Goal: Task Accomplishment & Management: Use online tool/utility

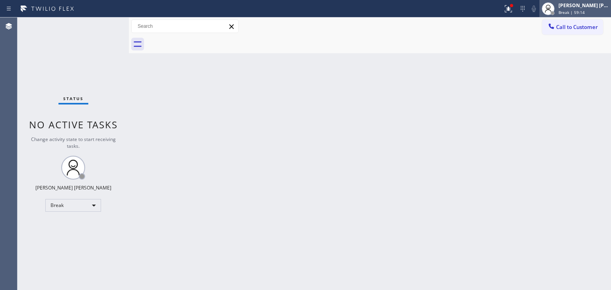
click at [585, 10] on span "Break | 59:14" at bounding box center [572, 13] width 26 height 6
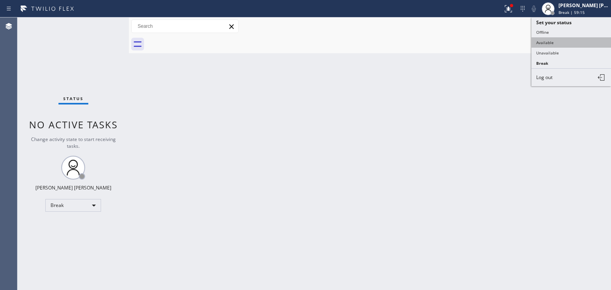
click at [556, 43] on button "Available" at bounding box center [572, 42] width 80 height 10
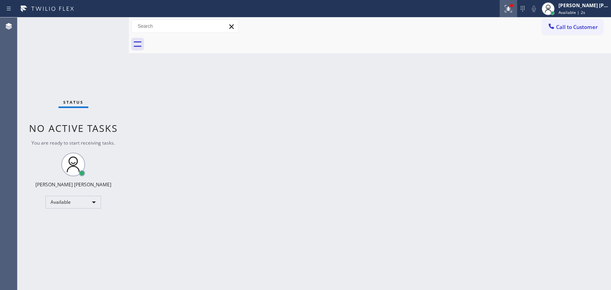
click at [513, 10] on icon at bounding box center [509, 9] width 10 height 10
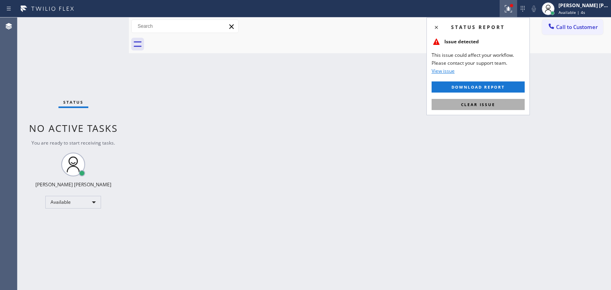
click at [490, 103] on span "Clear issue" at bounding box center [478, 105] width 34 height 6
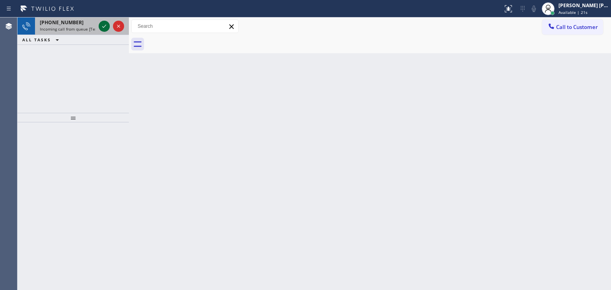
click at [107, 27] on icon at bounding box center [104, 26] width 10 height 10
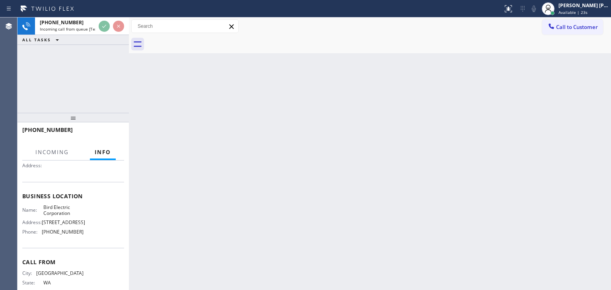
scroll to position [80, 0]
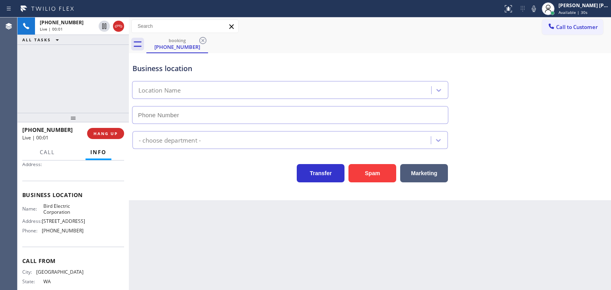
type input "[PHONE_NUMBER]"
drag, startPoint x: 70, startPoint y: 134, endPoint x: 29, endPoint y: 132, distance: 41.4
click at [29, 132] on div "[PHONE_NUMBER]" at bounding box center [51, 130] width 59 height 8
copy span "3606205740"
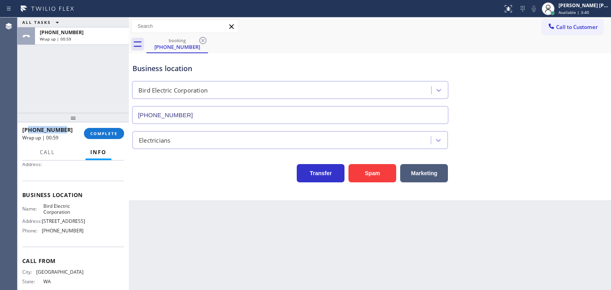
scroll to position [119, 0]
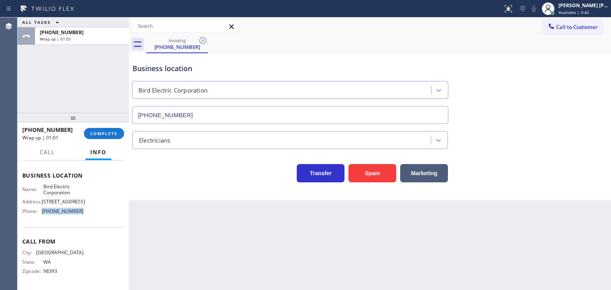
drag, startPoint x: 92, startPoint y: 219, endPoint x: 42, endPoint y: 219, distance: 50.1
click at [42, 218] on div "Name: Bird Electric Corporation Address: [STREET_ADDRESS] Phone: [PHONE_NUMBER]" at bounding box center [73, 201] width 102 height 34
copy span "[PHONE_NUMBER]"
click at [100, 136] on span "COMPLETE" at bounding box center [103, 134] width 27 height 6
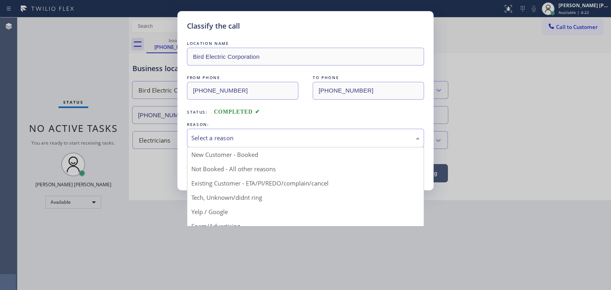
click at [200, 142] on div "Select a reason" at bounding box center [305, 138] width 228 height 9
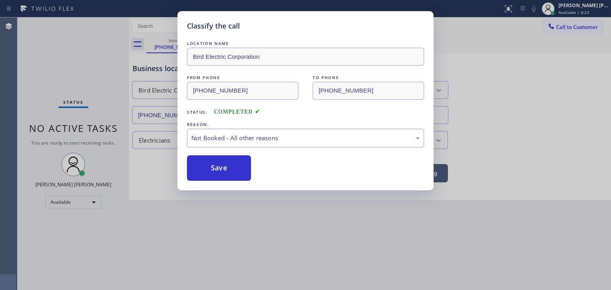
click at [212, 166] on button "Save" at bounding box center [219, 168] width 64 height 25
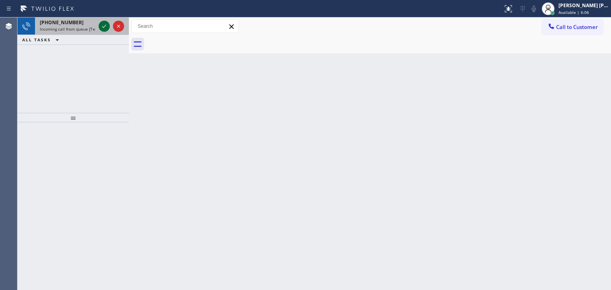
click at [102, 27] on icon at bounding box center [104, 26] width 10 height 10
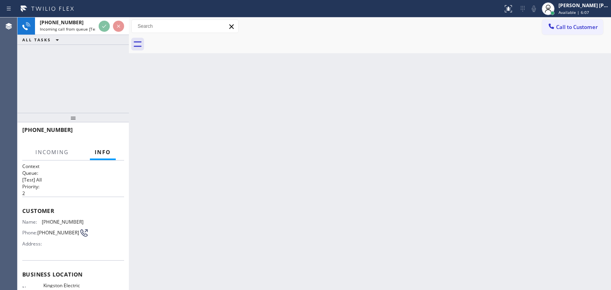
scroll to position [80, 0]
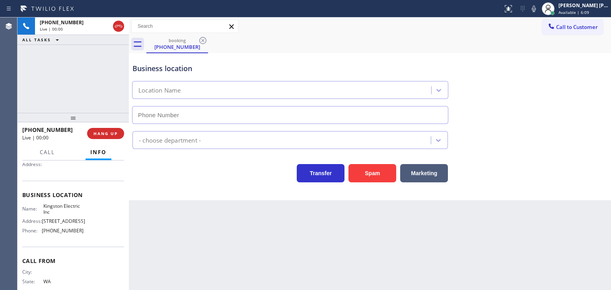
type input "[PHONE_NUMBER]"
click at [539, 10] on icon at bounding box center [534, 9] width 10 height 10
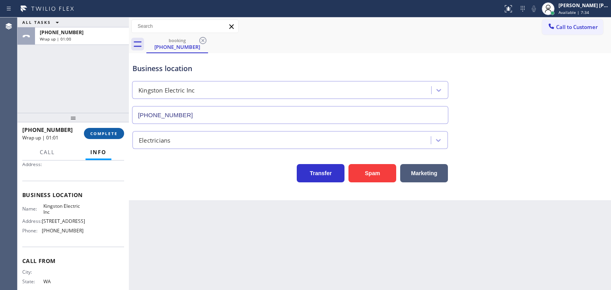
click at [107, 134] on span "COMPLETE" at bounding box center [103, 134] width 27 height 6
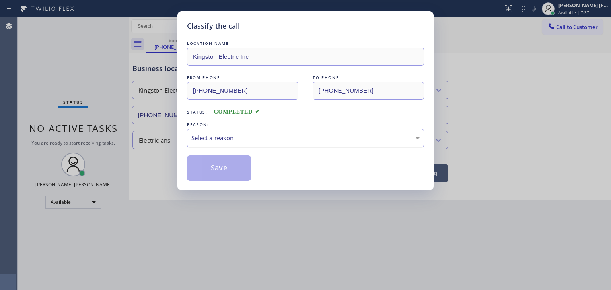
click at [218, 132] on div "Select a reason" at bounding box center [305, 138] width 237 height 19
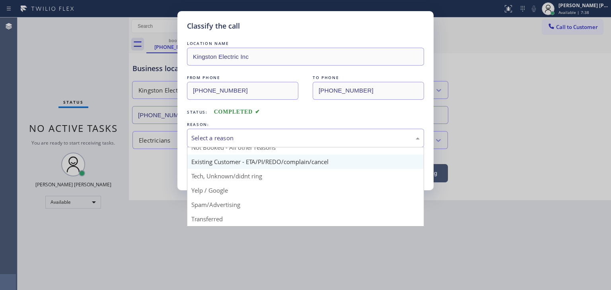
scroll to position [40, 0]
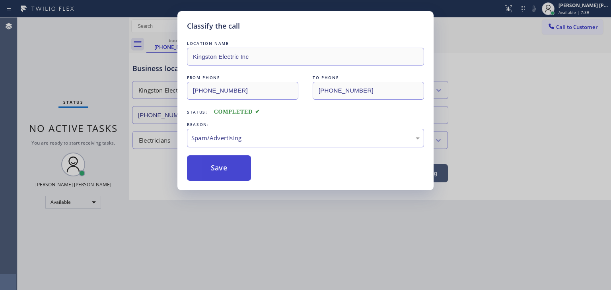
click at [218, 173] on button "Save" at bounding box center [219, 168] width 64 height 25
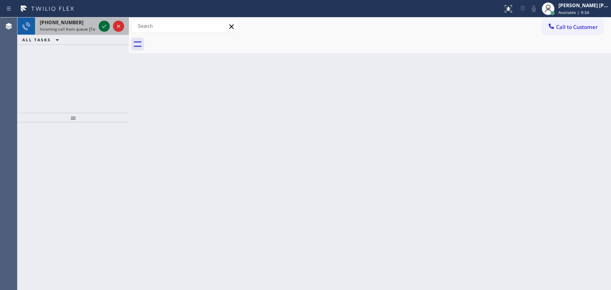
click at [101, 25] on icon at bounding box center [104, 26] width 10 height 10
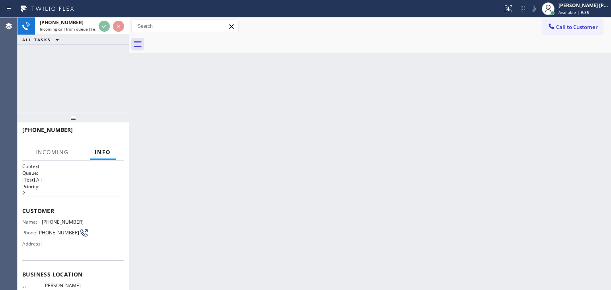
scroll to position [40, 0]
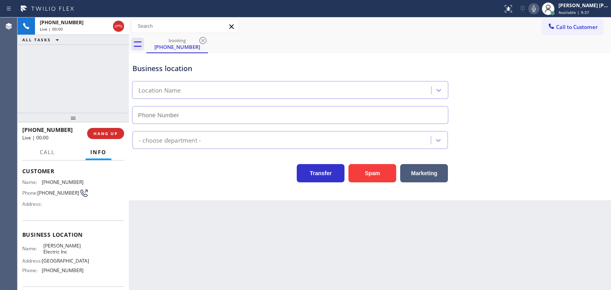
type input "[PHONE_NUMBER]"
click at [539, 10] on icon at bounding box center [534, 9] width 10 height 10
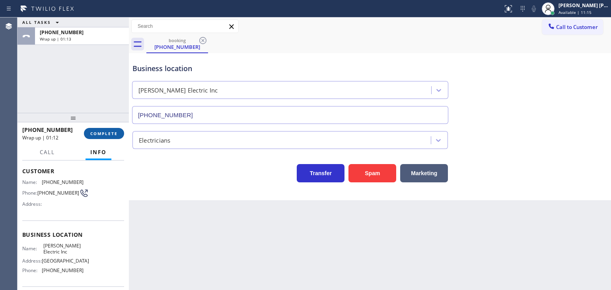
click at [107, 130] on button "COMPLETE" at bounding box center [104, 133] width 40 height 11
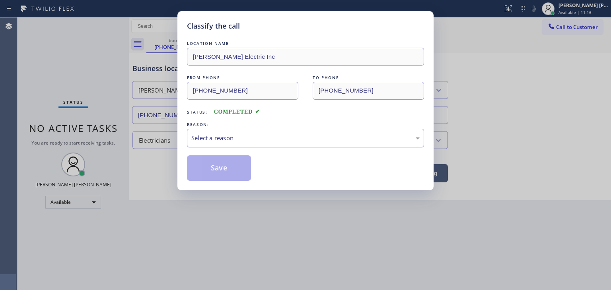
click at [207, 137] on div "Select a reason" at bounding box center [305, 138] width 228 height 9
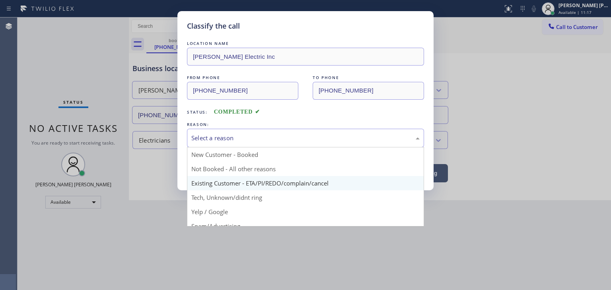
scroll to position [40, 0]
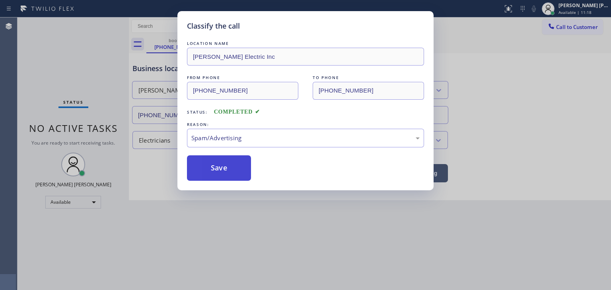
click at [218, 169] on button "Save" at bounding box center [219, 168] width 64 height 25
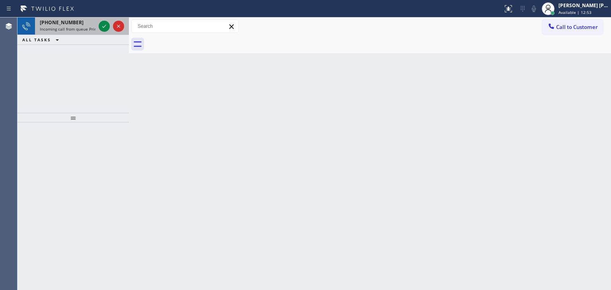
click at [113, 31] on div at bounding box center [111, 27] width 29 height 18
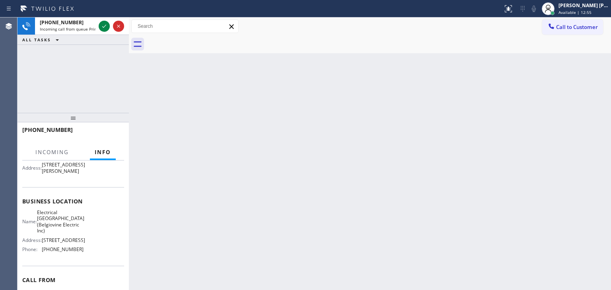
scroll to position [80, 0]
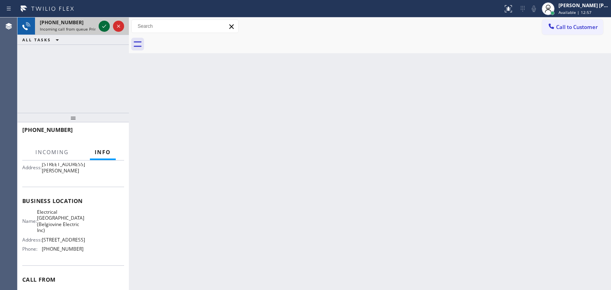
click at [101, 25] on icon at bounding box center [104, 26] width 10 height 10
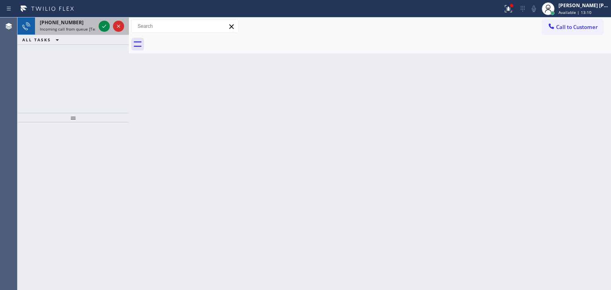
click at [108, 32] on div at bounding box center [111, 27] width 29 height 18
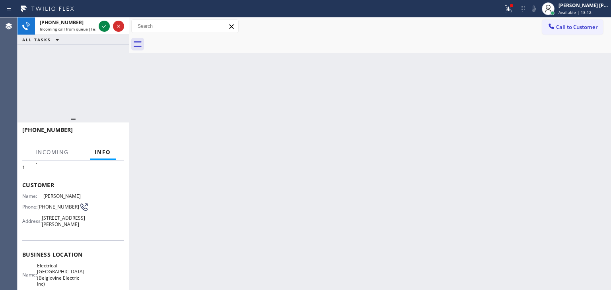
scroll to position [40, 0]
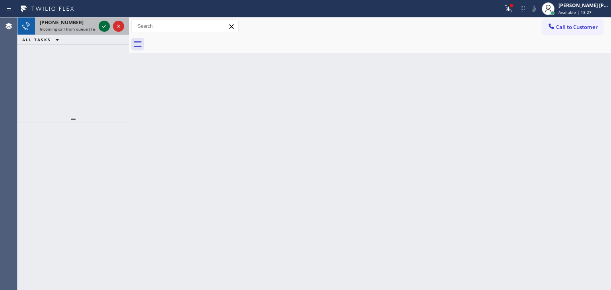
click at [103, 23] on icon at bounding box center [104, 26] width 10 height 10
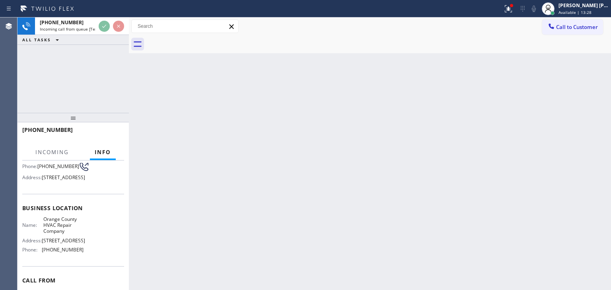
scroll to position [80, 0]
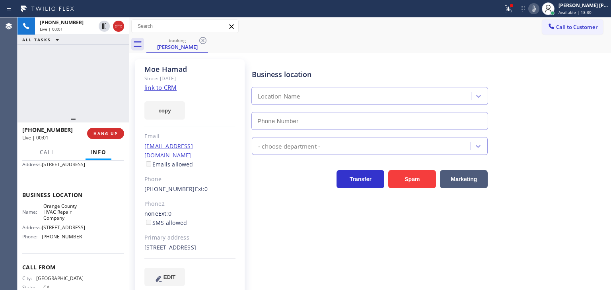
type input "[PHONE_NUMBER]"
click at [536, 10] on icon at bounding box center [534, 9] width 4 height 6
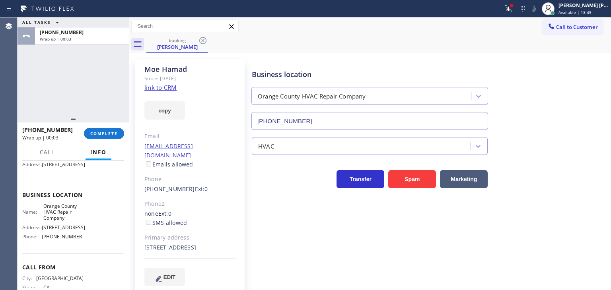
click at [169, 89] on link "link to CRM" at bounding box center [160, 88] width 32 height 8
drag, startPoint x: 88, startPoint y: 259, endPoint x: 41, endPoint y: 260, distance: 47.8
click at [41, 244] on div "Name: Orange County HVAC Repair Company Address: [STREET_ADDRESS] Phone: [PHONE…" at bounding box center [73, 223] width 102 height 40
copy div "[PHONE_NUMBER]"
click at [562, 21] on button "Call to Customer" at bounding box center [572, 26] width 61 height 15
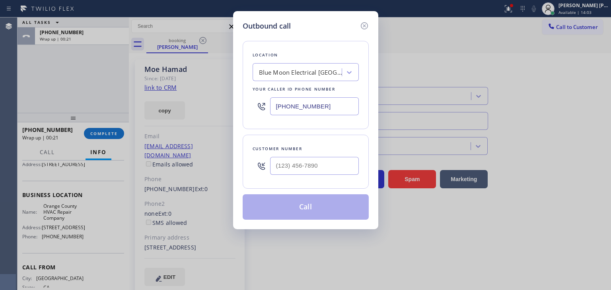
drag, startPoint x: 337, startPoint y: 113, endPoint x: 192, endPoint y: 113, distance: 144.8
click at [192, 113] on div "Outbound call Location Blue Moon Electrical [GEOGRAPHIC_DATA] Your caller id ph…" at bounding box center [305, 145] width 611 height 290
paste input "949) 287-4234"
type input "[PHONE_NUMBER]"
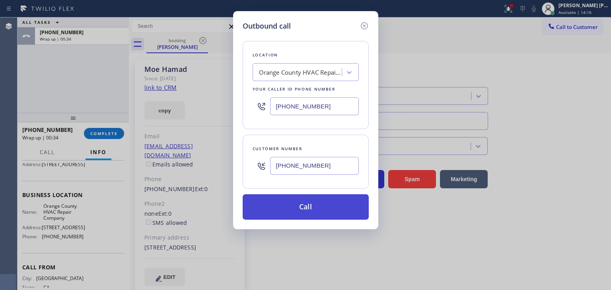
type input "[PHONE_NUMBER]"
click at [304, 206] on button "Call" at bounding box center [306, 207] width 126 height 25
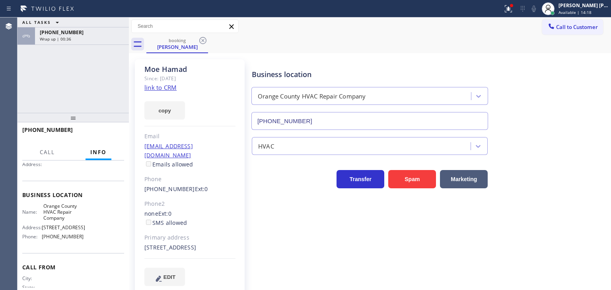
scroll to position [73, 0]
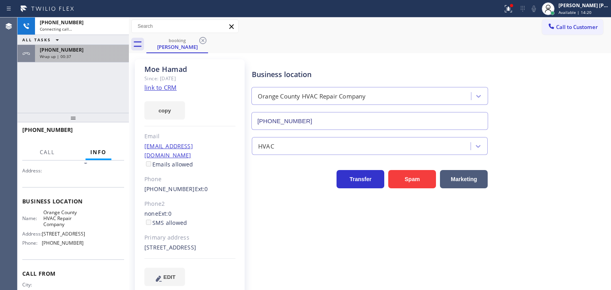
click at [95, 55] on div "Wrap up | 00:37" at bounding box center [82, 57] width 84 height 6
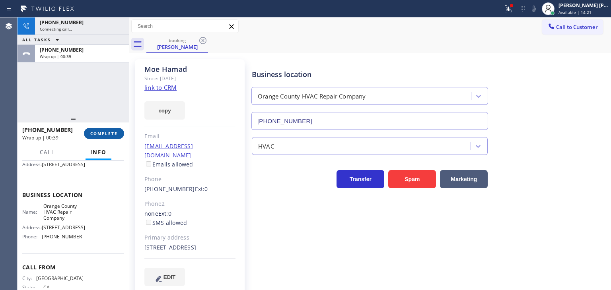
click at [102, 137] on button "COMPLETE" at bounding box center [104, 133] width 40 height 11
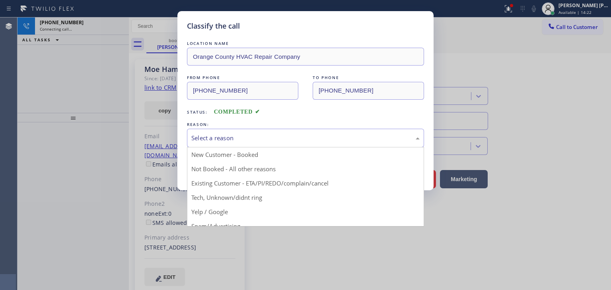
click at [203, 142] on div "Select a reason" at bounding box center [305, 138] width 228 height 9
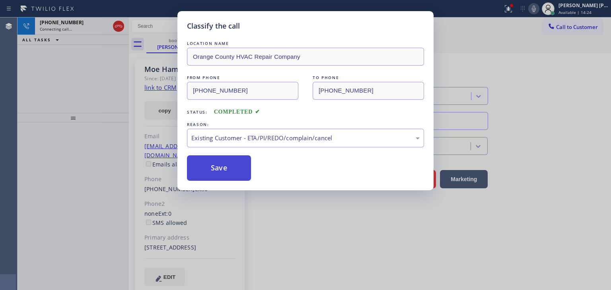
click at [220, 172] on button "Save" at bounding box center [219, 168] width 64 height 25
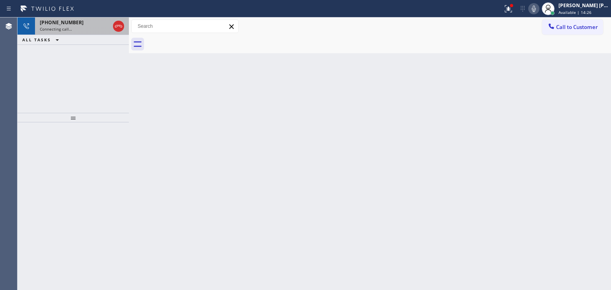
click at [55, 24] on span "[PHONE_NUMBER]" at bounding box center [62, 22] width 44 height 7
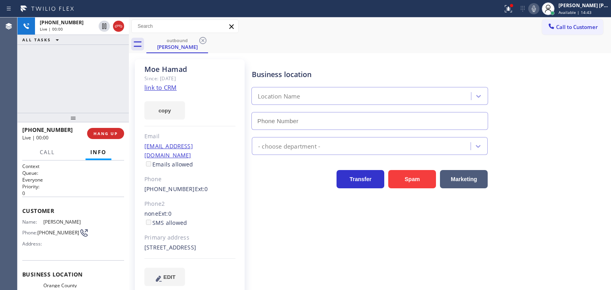
type input "[PHONE_NUMBER]"
click at [117, 135] on span "HANG UP" at bounding box center [106, 134] width 24 height 6
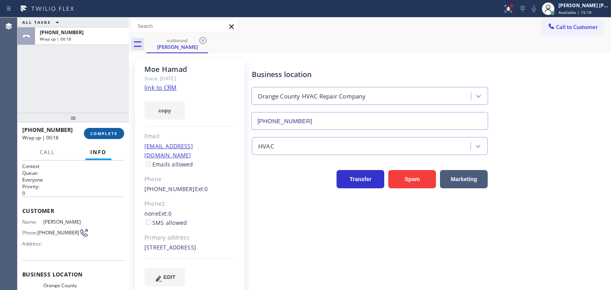
click at [111, 130] on button "COMPLETE" at bounding box center [104, 133] width 40 height 11
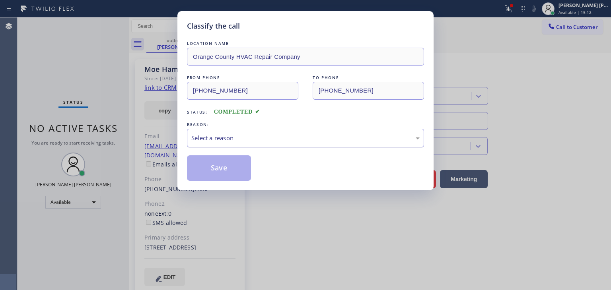
click at [231, 134] on div "Select a reason" at bounding box center [305, 138] width 228 height 9
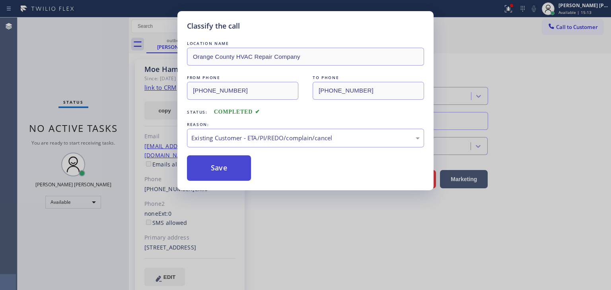
click at [220, 175] on button "Save" at bounding box center [219, 168] width 64 height 25
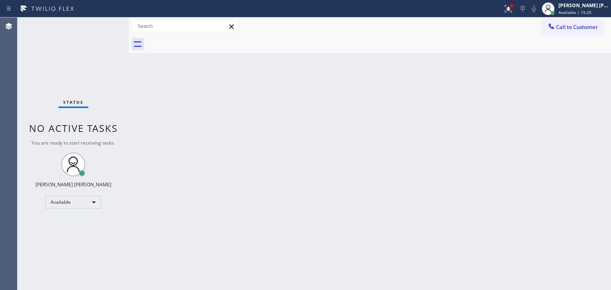
click at [101, 21] on div "Status No active tasks You are ready to start receiving tasks. [PERSON_NAME] [P…" at bounding box center [73, 154] width 111 height 273
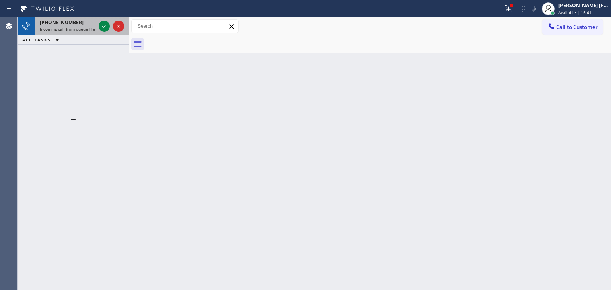
click at [110, 29] on div at bounding box center [111, 27] width 29 height 18
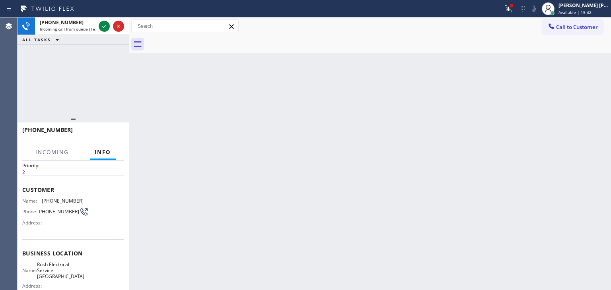
scroll to position [40, 0]
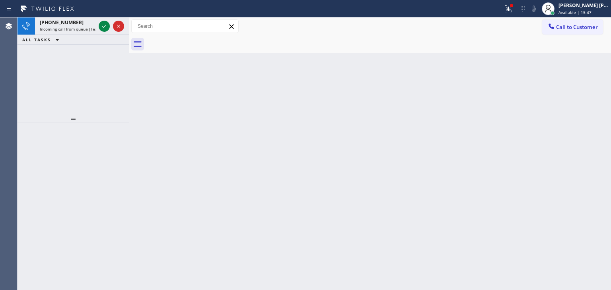
drag, startPoint x: 110, startPoint y: 31, endPoint x: 111, endPoint y: 41, distance: 10.0
click at [110, 31] on div at bounding box center [111, 27] width 29 height 18
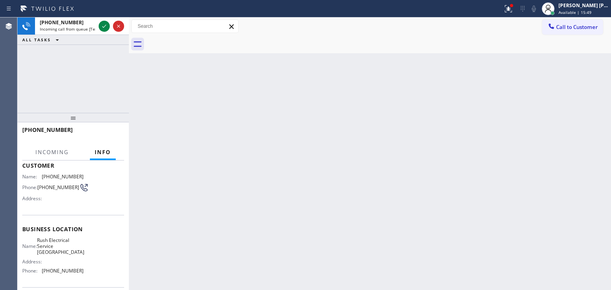
scroll to position [80, 0]
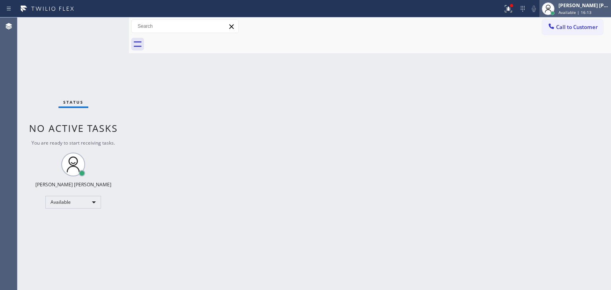
click at [588, 10] on span "Available | 16:13" at bounding box center [575, 13] width 33 height 6
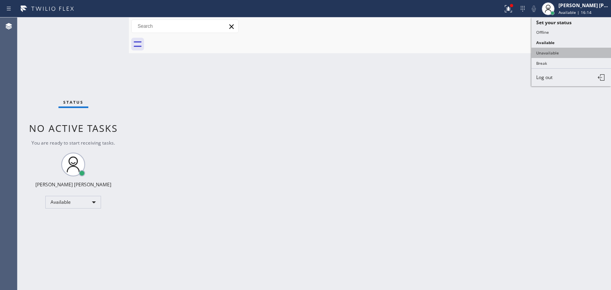
click at [554, 50] on button "Unavailable" at bounding box center [572, 53] width 80 height 10
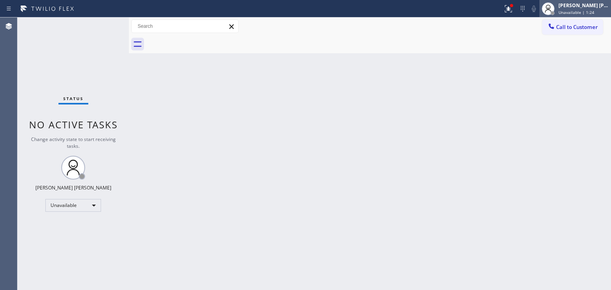
click at [602, 7] on div "[PERSON_NAME] [PERSON_NAME]" at bounding box center [584, 5] width 50 height 7
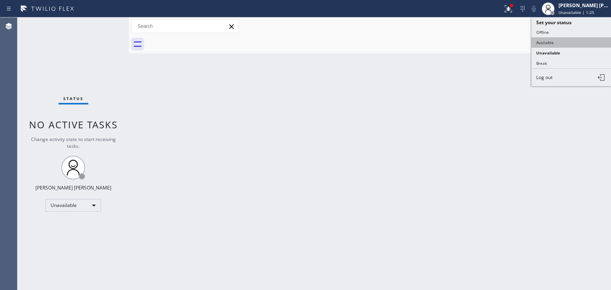
click at [547, 42] on button "Available" at bounding box center [572, 42] width 80 height 10
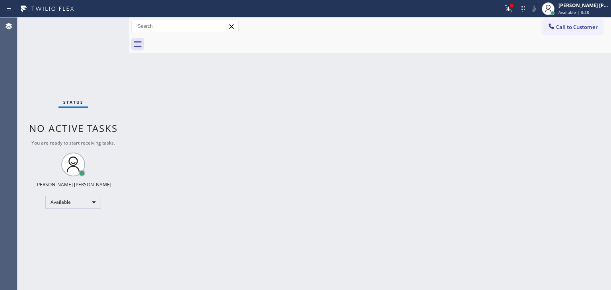
click at [103, 26] on div "Status No active tasks You are ready to start receiving tasks. [PERSON_NAME] [P…" at bounding box center [73, 154] width 111 height 273
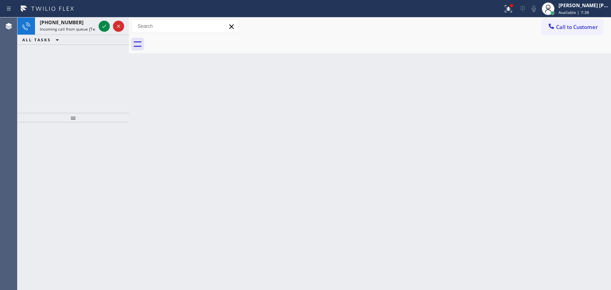
drag, startPoint x: 110, startPoint y: 33, endPoint x: 110, endPoint y: 66, distance: 33.8
click at [110, 33] on div at bounding box center [111, 27] width 29 height 18
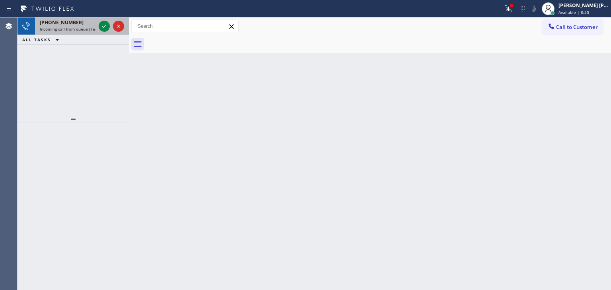
click at [111, 33] on div at bounding box center [111, 27] width 29 height 18
click at [110, 34] on div at bounding box center [111, 27] width 29 height 18
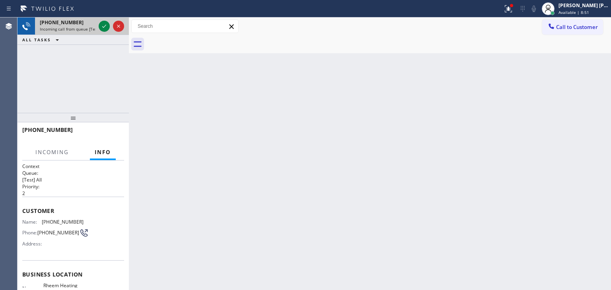
click at [103, 19] on div at bounding box center [111, 27] width 29 height 18
click at [107, 24] on icon at bounding box center [104, 26] width 10 height 10
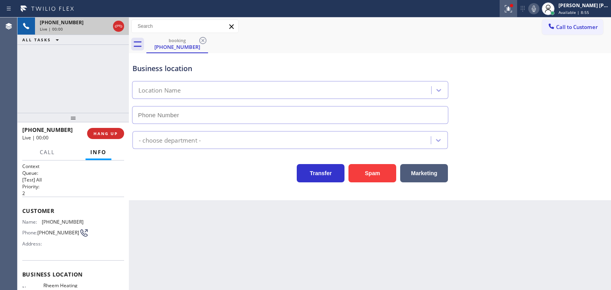
type input "[PHONE_NUMBER]"
click at [513, 12] on icon at bounding box center [509, 9] width 10 height 10
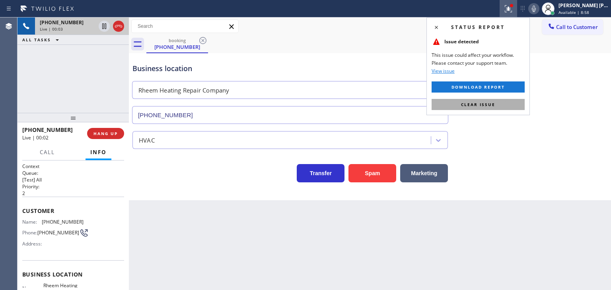
click at [487, 105] on span "Clear issue" at bounding box center [478, 105] width 34 height 6
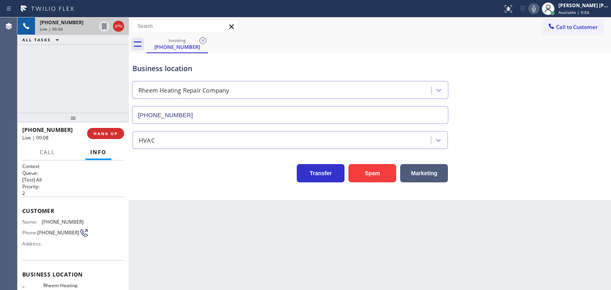
click at [539, 12] on icon at bounding box center [534, 9] width 10 height 10
click at [539, 8] on icon at bounding box center [534, 9] width 10 height 10
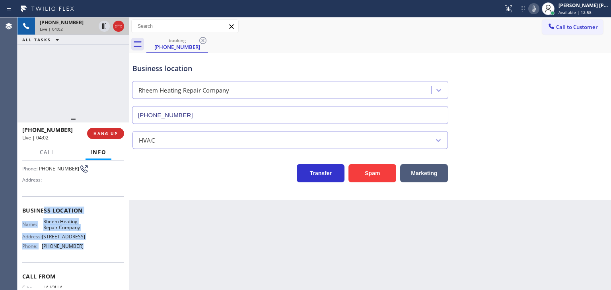
scroll to position [40, 0]
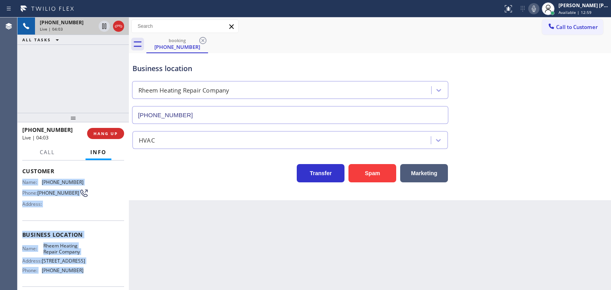
drag, startPoint x: 92, startPoint y: 236, endPoint x: 21, endPoint y: 180, distance: 90.3
click at [21, 180] on div "Context Queue: [Test] All Priority: 2 Customer Name: [PHONE_NUMBER] Phone: [PHO…" at bounding box center [73, 226] width 111 height 130
copy div "Name: [PHONE_NUMBER] Phone: [PHONE_NUMBER] Address: Business location Name: Rhe…"
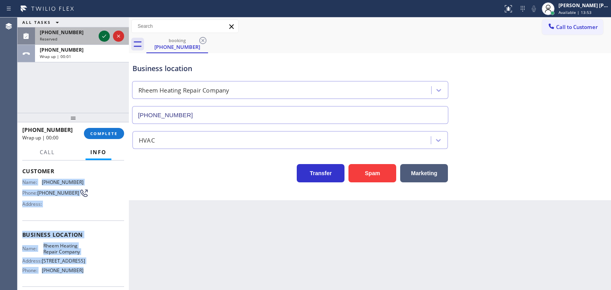
click at [102, 34] on icon at bounding box center [104, 36] width 10 height 10
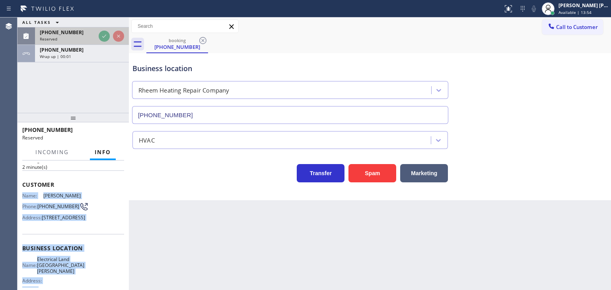
scroll to position [53, 0]
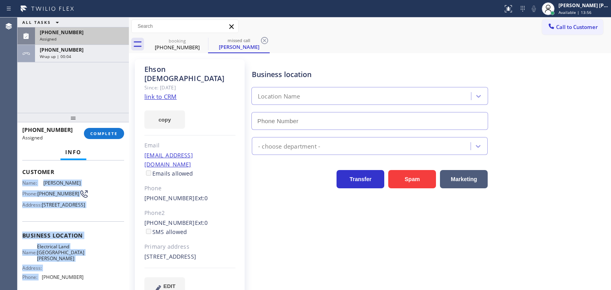
type input "[PHONE_NUMBER]"
click at [98, 33] on div "[PHONE_NUMBER]" at bounding box center [82, 32] width 84 height 7
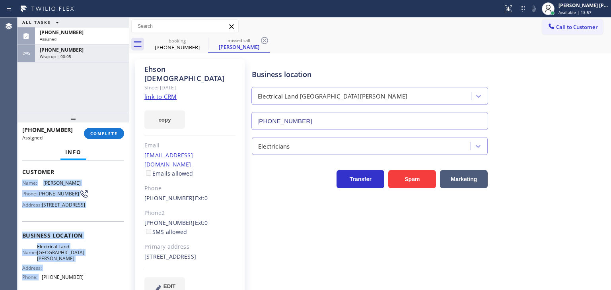
scroll to position [92, 0]
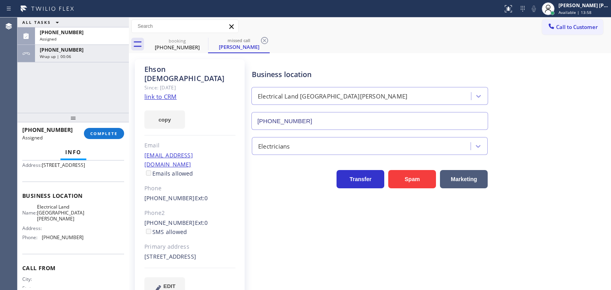
click at [84, 244] on div "Name: Electrical Land Santa [PERSON_NAME] Address: Phone: [PHONE_NUMBER]" at bounding box center [73, 224] width 102 height 40
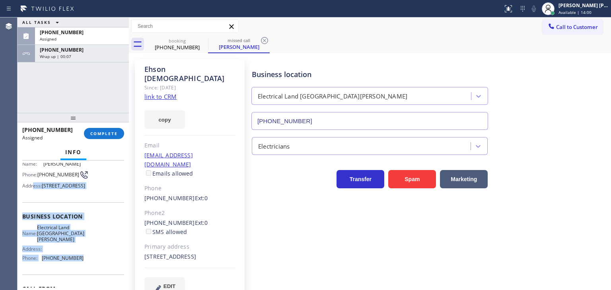
scroll to position [53, 0]
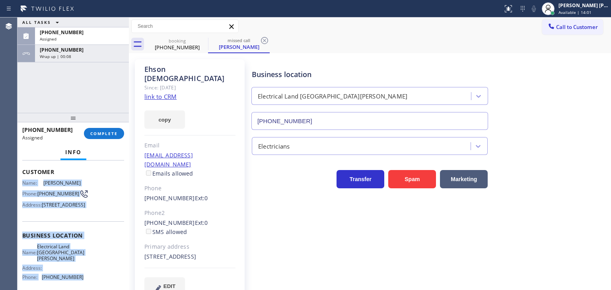
drag, startPoint x: 84, startPoint y: 249, endPoint x: 19, endPoint y: 184, distance: 91.4
click at [19, 184] on div "Context Queue: Electrical Priority: 0 Task Age: [DEMOGRAPHIC_DATA] minute(s) Cu…" at bounding box center [73, 226] width 111 height 130
copy div "Name: [PERSON_NAME] Phone: [PHONE_NUMBER] Address: [STREET_ADDRESS] Business lo…"
click at [105, 132] on span "COMPLETE" at bounding box center [103, 134] width 27 height 6
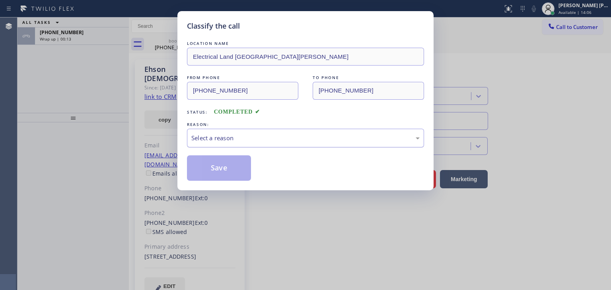
click at [225, 137] on div "Select a reason" at bounding box center [305, 138] width 228 height 9
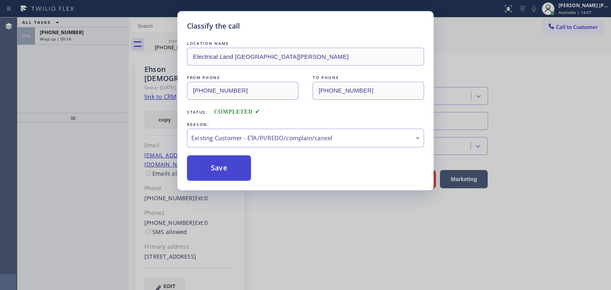
click at [217, 177] on button "Save" at bounding box center [219, 168] width 64 height 25
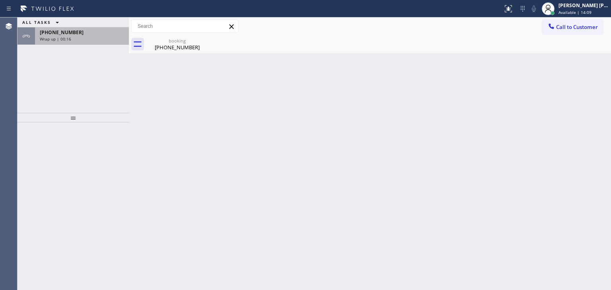
click at [59, 34] on span "[PHONE_NUMBER]" at bounding box center [62, 32] width 44 height 7
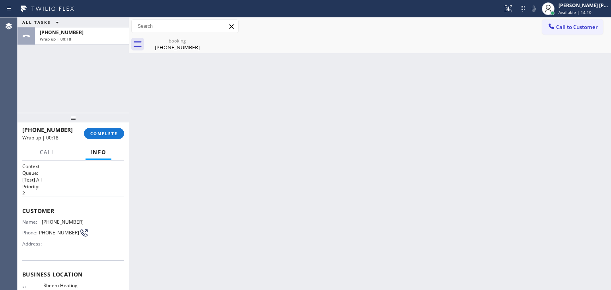
scroll to position [40, 0]
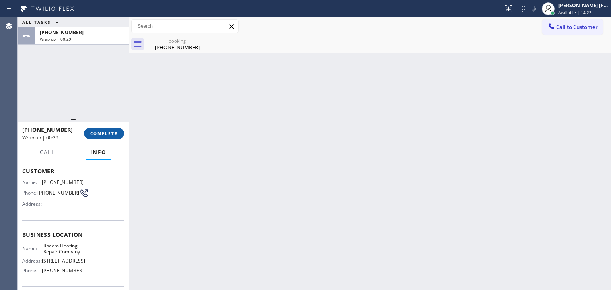
click at [105, 131] on span "COMPLETE" at bounding box center [103, 134] width 27 height 6
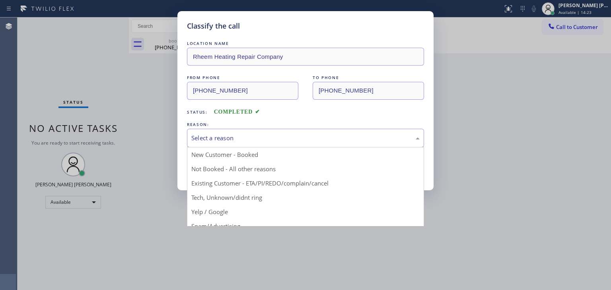
click at [277, 134] on div "Select a reason" at bounding box center [305, 138] width 228 height 9
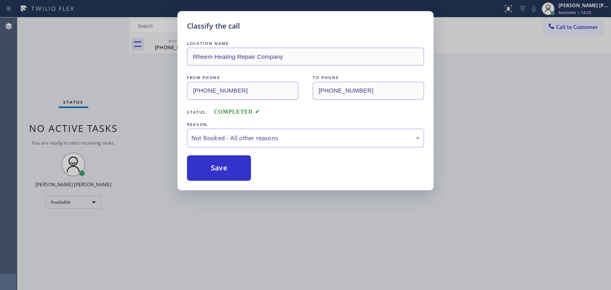
click at [220, 171] on button "Save" at bounding box center [219, 168] width 64 height 25
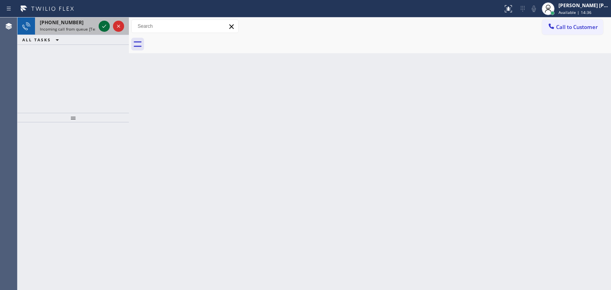
click at [102, 25] on icon at bounding box center [104, 26] width 10 height 10
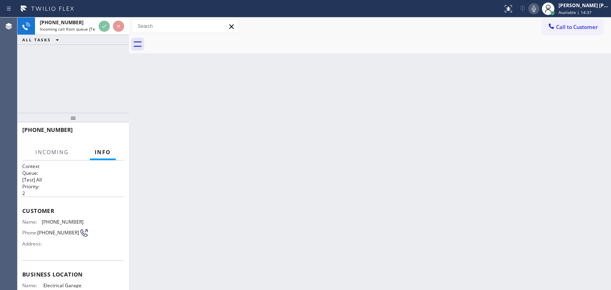
scroll to position [40, 0]
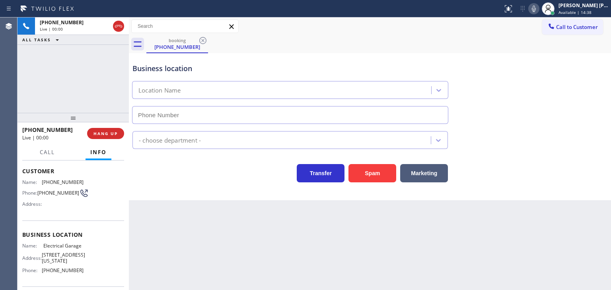
type input "[PHONE_NUMBER]"
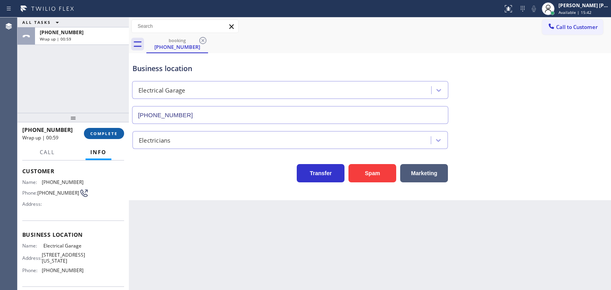
click at [101, 134] on span "COMPLETE" at bounding box center [103, 134] width 27 height 6
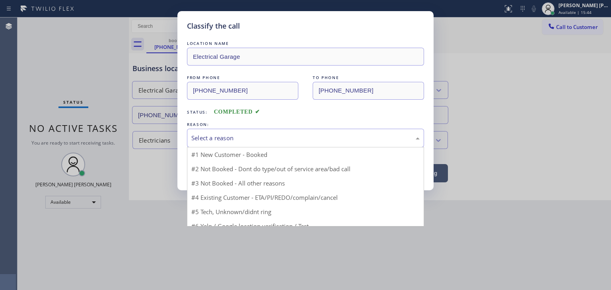
click at [218, 131] on div "Select a reason" at bounding box center [305, 138] width 237 height 19
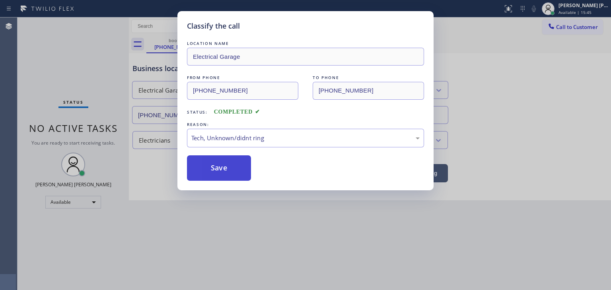
click at [228, 167] on button "Save" at bounding box center [219, 168] width 64 height 25
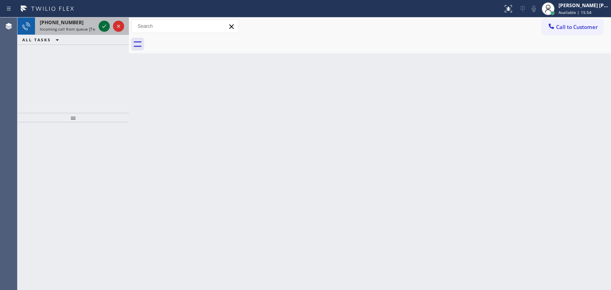
click at [107, 30] on icon at bounding box center [104, 26] width 10 height 10
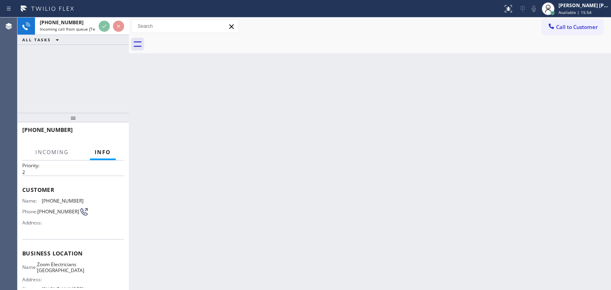
scroll to position [40, 0]
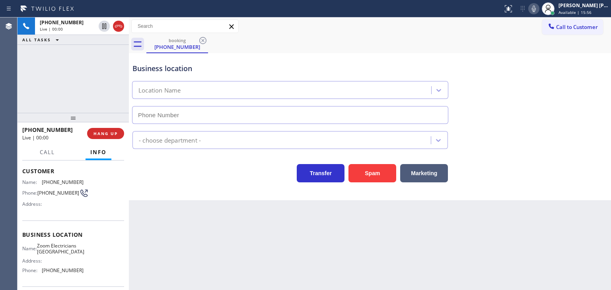
type input "[PHONE_NUMBER]"
click at [539, 10] on icon at bounding box center [534, 9] width 10 height 10
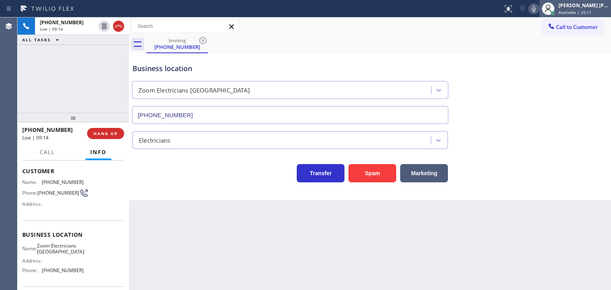
click at [590, 7] on div "[PERSON_NAME] [PERSON_NAME]" at bounding box center [584, 5] width 50 height 7
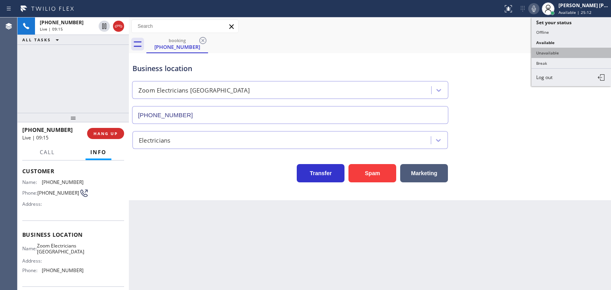
click at [555, 49] on button "Unavailable" at bounding box center [572, 53] width 80 height 10
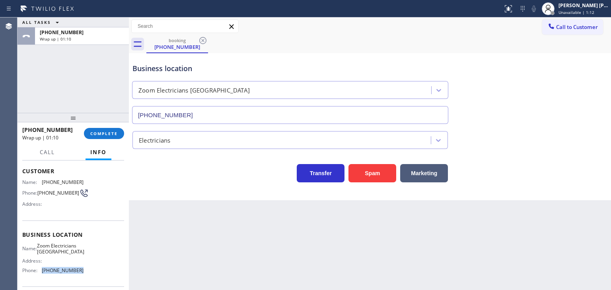
drag, startPoint x: 83, startPoint y: 276, endPoint x: 40, endPoint y: 276, distance: 42.6
click at [40, 276] on div "Name: Zoom Electricians Long Beach Address: Phone: [PHONE_NUMBER]" at bounding box center [73, 260] width 102 height 34
copy div "[PHONE_NUMBER]"
click at [591, 12] on span "Unavailable | 1:14" at bounding box center [577, 13] width 36 height 6
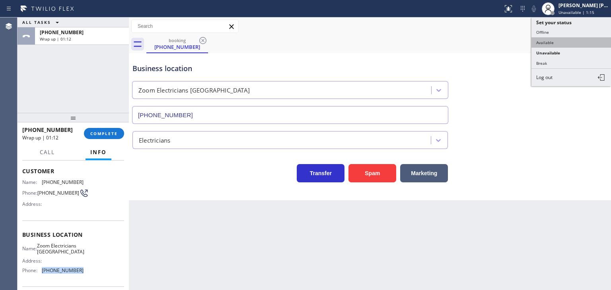
click at [567, 40] on button "Available" at bounding box center [572, 42] width 80 height 10
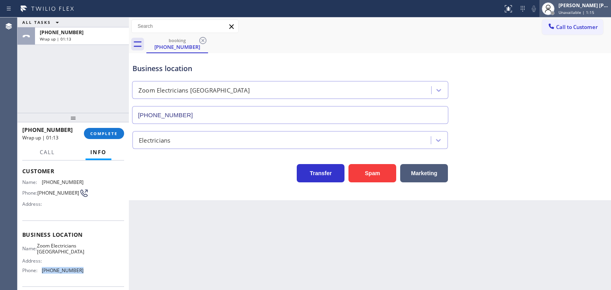
click at [586, 12] on span "Unavailable | 1:15" at bounding box center [577, 13] width 36 height 6
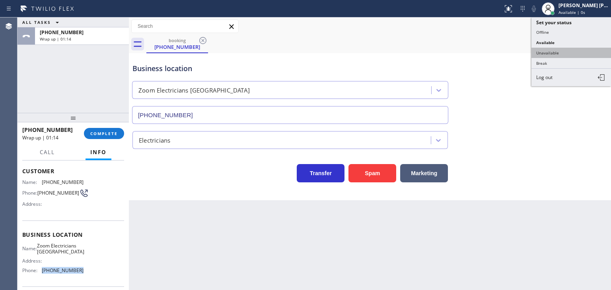
click at [563, 51] on button "Unavailable" at bounding box center [572, 53] width 80 height 10
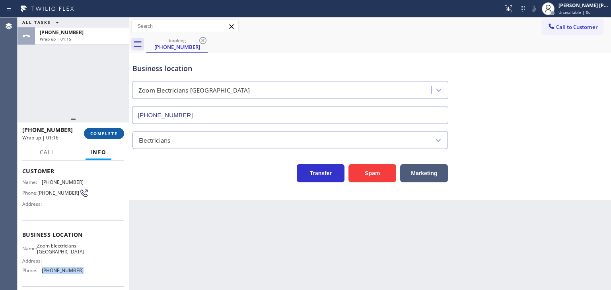
click at [99, 133] on span "COMPLETE" at bounding box center [103, 134] width 27 height 6
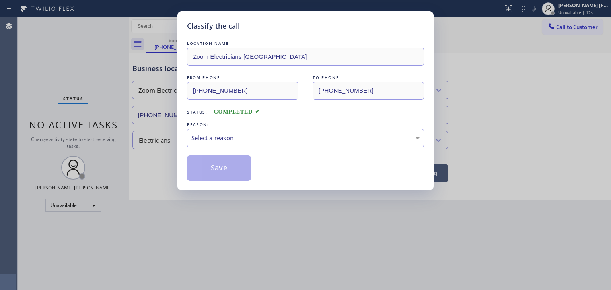
click at [177, 84] on div "Classify the call LOCATION NAME Zoom Electricians [GEOGRAPHIC_DATA] FROM PHONE …" at bounding box center [305, 145] width 611 height 290
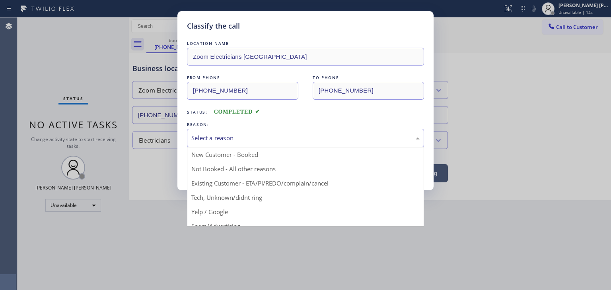
click at [209, 132] on div "Select a reason" at bounding box center [305, 138] width 237 height 19
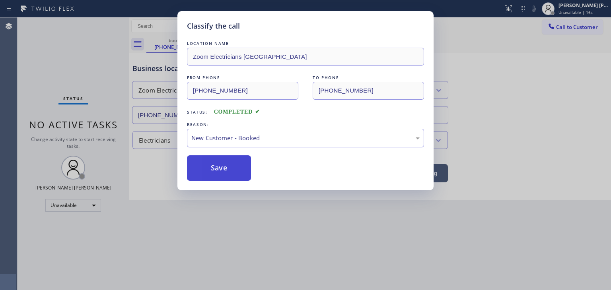
click at [210, 168] on button "Save" at bounding box center [219, 168] width 64 height 25
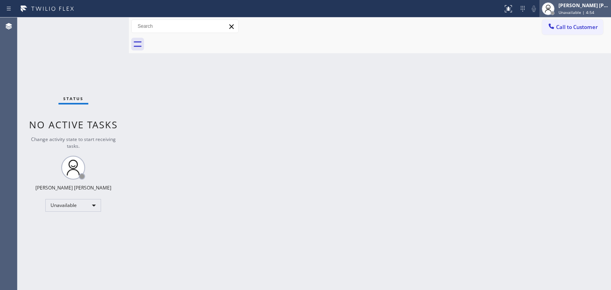
click at [587, 9] on div "[PERSON_NAME] [PERSON_NAME] Unavailable | 4:54" at bounding box center [584, 9] width 54 height 14
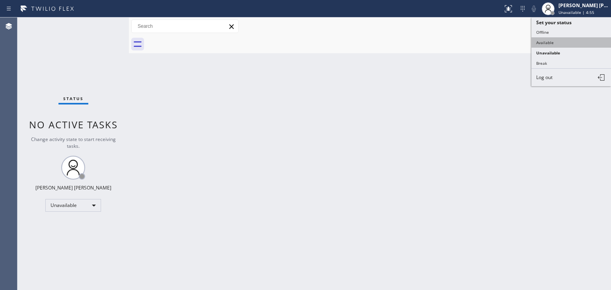
click at [555, 39] on button "Available" at bounding box center [572, 42] width 80 height 10
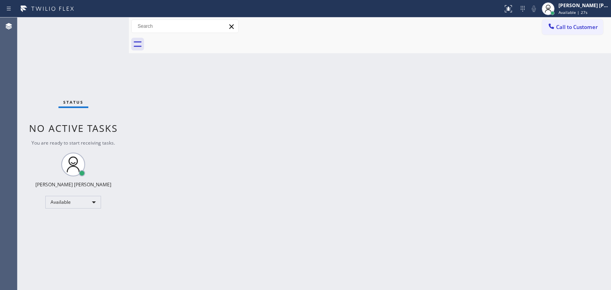
click at [578, 100] on div "Back to Dashboard Change Sender ID Customers Technicians Select a contact Outbo…" at bounding box center [370, 154] width 482 height 273
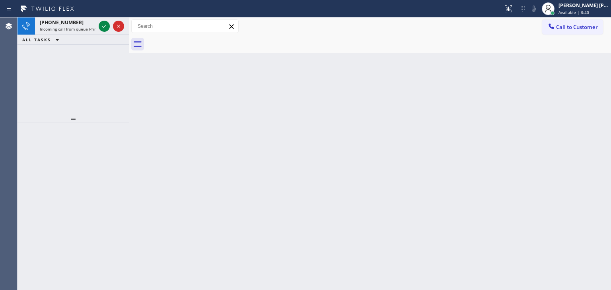
drag, startPoint x: 106, startPoint y: 24, endPoint x: 106, endPoint y: 43, distance: 19.5
click at [106, 24] on icon at bounding box center [104, 26] width 10 height 10
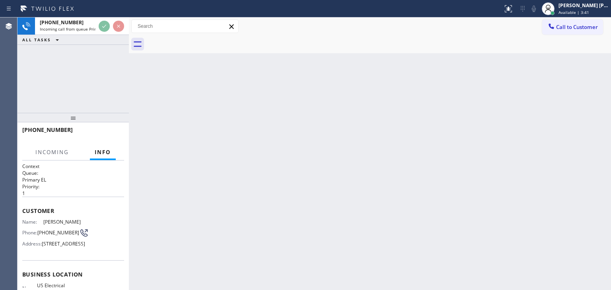
scroll to position [80, 0]
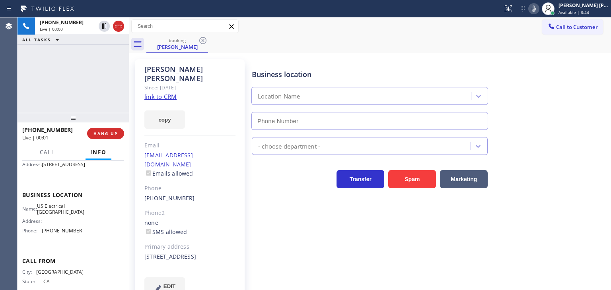
type input "[PHONE_NUMBER]"
click at [168, 93] on link "link to CRM" at bounding box center [160, 97] width 32 height 8
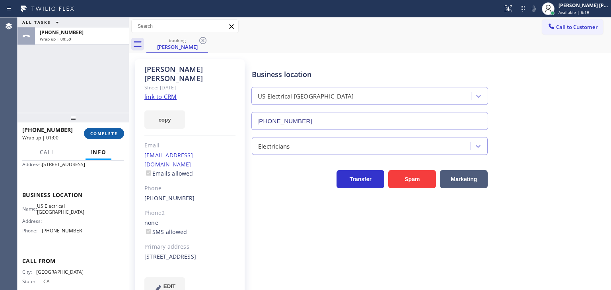
click at [112, 134] on span "COMPLETE" at bounding box center [103, 134] width 27 height 6
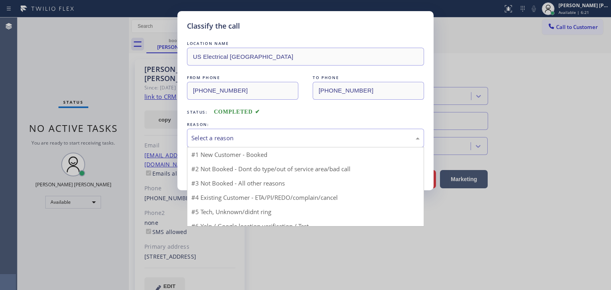
click at [251, 145] on div "Select a reason" at bounding box center [305, 138] width 237 height 19
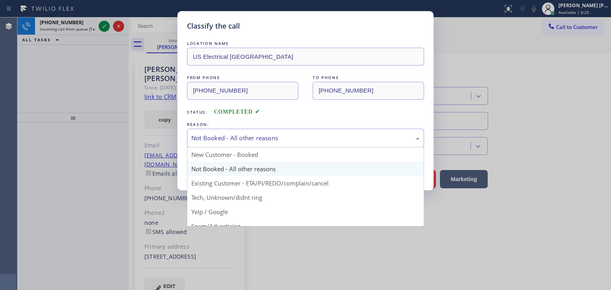
click at [234, 145] on div "Not Booked - All other reasons" at bounding box center [305, 138] width 237 height 19
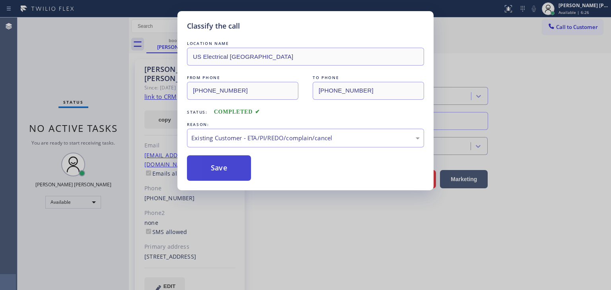
click at [218, 166] on button "Save" at bounding box center [219, 168] width 64 height 25
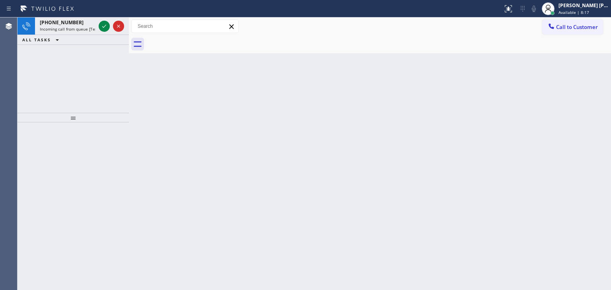
drag, startPoint x: 105, startPoint y: 25, endPoint x: 135, endPoint y: 213, distance: 189.9
click at [105, 25] on icon at bounding box center [104, 26] width 10 height 10
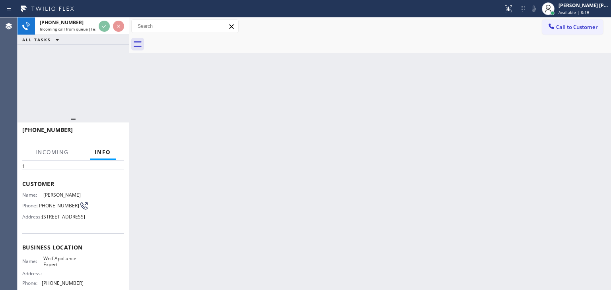
scroll to position [40, 0]
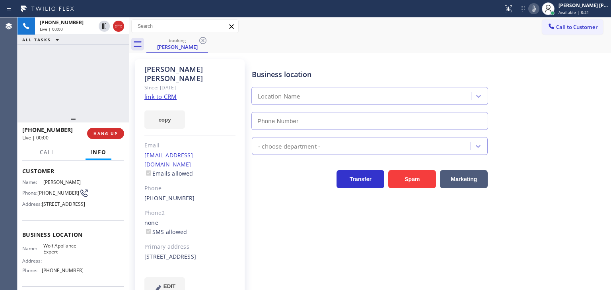
type input "[PHONE_NUMBER]"
click at [164, 93] on link "link to CRM" at bounding box center [160, 97] width 32 height 8
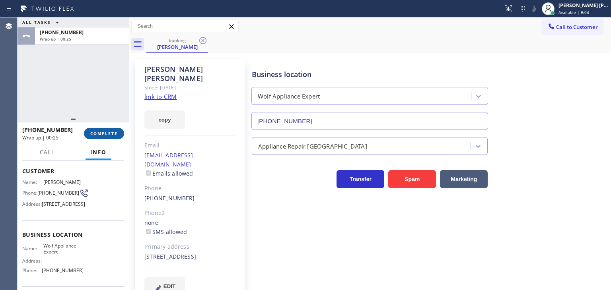
click at [110, 136] on span "COMPLETE" at bounding box center [103, 134] width 27 height 6
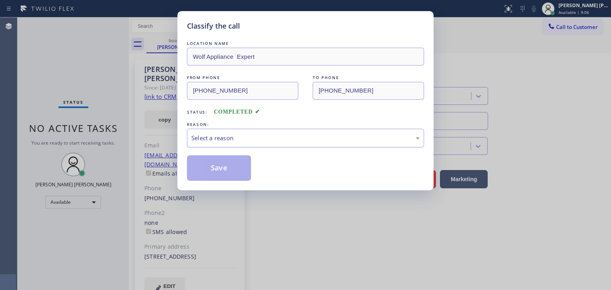
click at [238, 134] on div "Select a reason" at bounding box center [305, 138] width 228 height 9
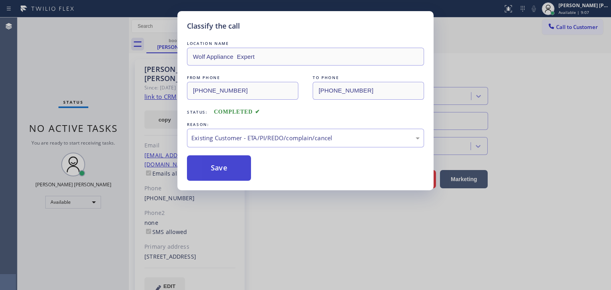
click at [228, 173] on button "Save" at bounding box center [219, 168] width 64 height 25
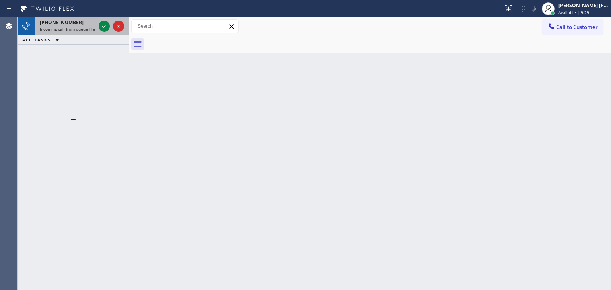
click at [111, 33] on div at bounding box center [111, 27] width 29 height 18
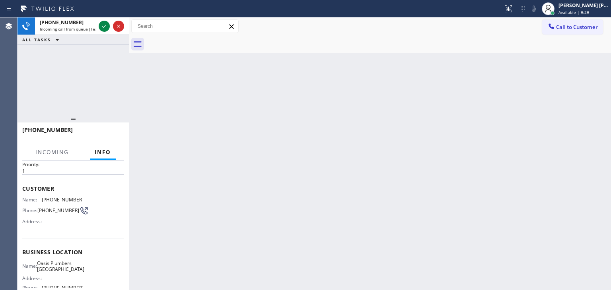
scroll to position [40, 0]
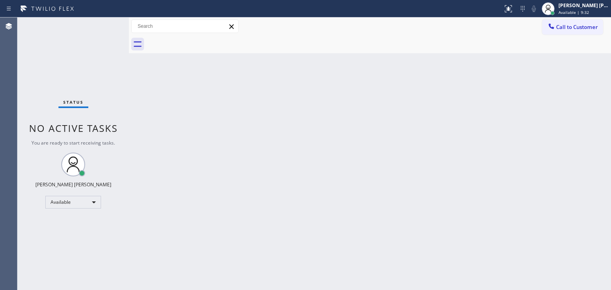
click at [103, 25] on div "Status No active tasks You are ready to start receiving tasks. [PERSON_NAME] [P…" at bounding box center [73, 154] width 111 height 273
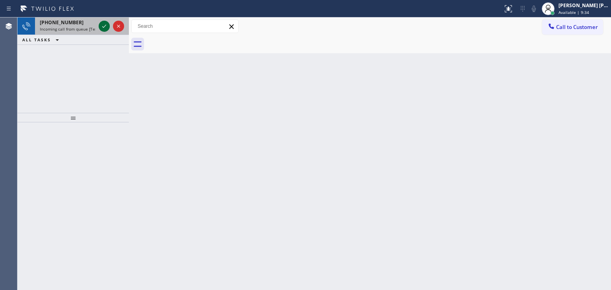
click at [103, 24] on icon at bounding box center [104, 26] width 10 height 10
click at [110, 29] on div at bounding box center [111, 27] width 29 height 18
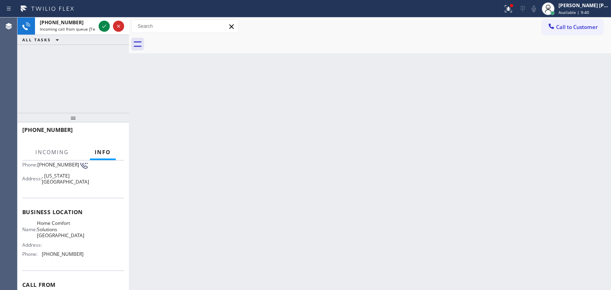
scroll to position [80, 0]
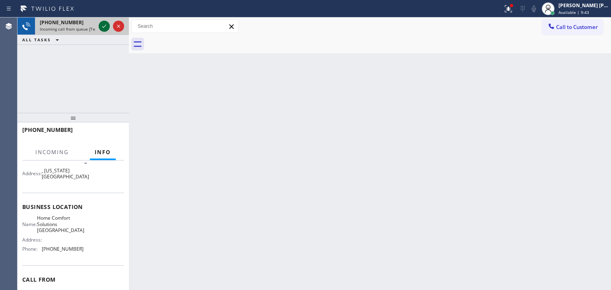
click at [105, 27] on icon at bounding box center [104, 26] width 10 height 10
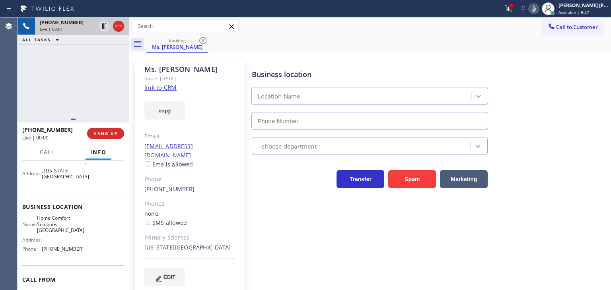
type input "[PHONE_NUMBER]"
click at [164, 88] on link "link to CRM" at bounding box center [160, 88] width 32 height 8
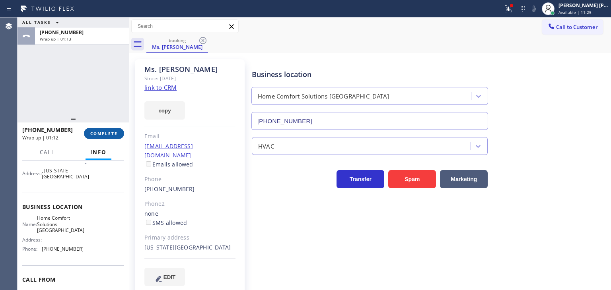
click at [101, 137] on button "COMPLETE" at bounding box center [104, 133] width 40 height 11
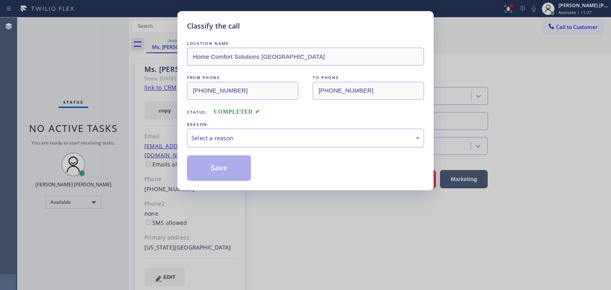
click at [216, 139] on div "Select a reason" at bounding box center [305, 138] width 228 height 9
click at [226, 177] on button "Save" at bounding box center [219, 168] width 64 height 25
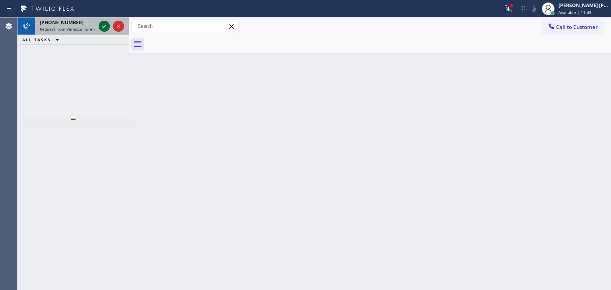
click at [105, 24] on icon at bounding box center [104, 26] width 10 height 10
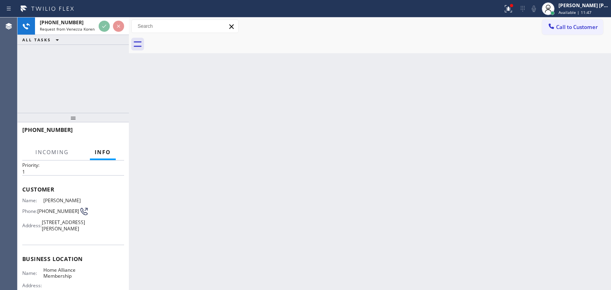
scroll to position [40, 0]
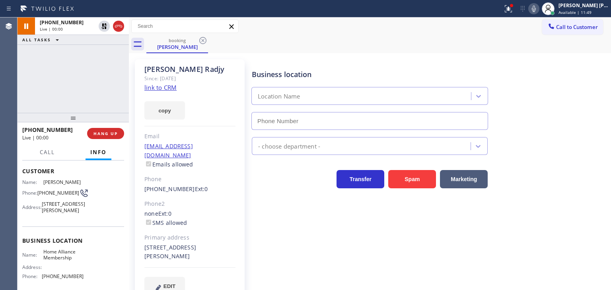
type input "[PHONE_NUMBER]"
click at [151, 88] on link "link to CRM" at bounding box center [160, 88] width 32 height 8
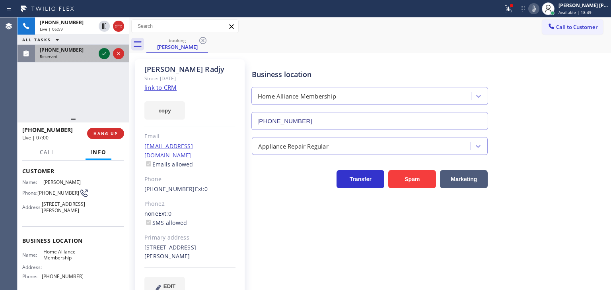
click at [106, 54] on icon at bounding box center [104, 54] width 10 height 10
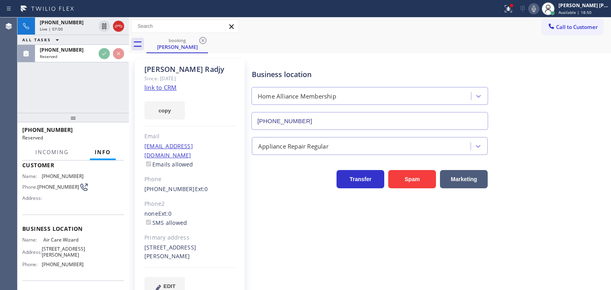
scroll to position [46, 0]
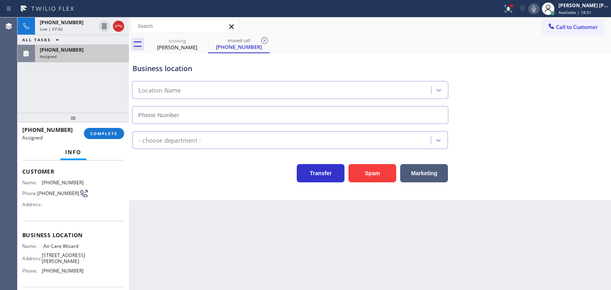
type input "[PHONE_NUMBER]"
click at [95, 59] on div "[PHONE_NUMBER] Assigned" at bounding box center [80, 54] width 91 height 18
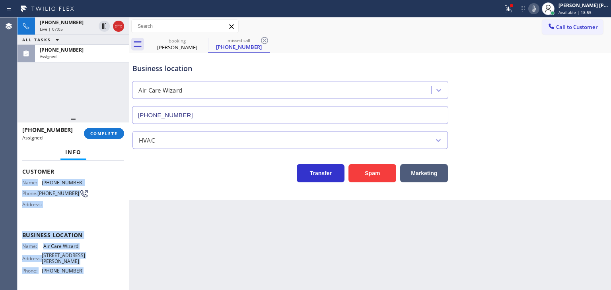
drag, startPoint x: 94, startPoint y: 277, endPoint x: 21, endPoint y: 180, distance: 121.1
click at [21, 178] on div "Context Queue: HVAC Priority: 0 Task Age: Customer Name: [PHONE_NUMBER] Phone: …" at bounding box center [73, 226] width 111 height 130
copy div "Name: [PHONE_NUMBER] Phone: [PHONE_NUMBER] Address: Business location Name: Air…"
click at [103, 132] on span "COMPLETE" at bounding box center [103, 134] width 27 height 6
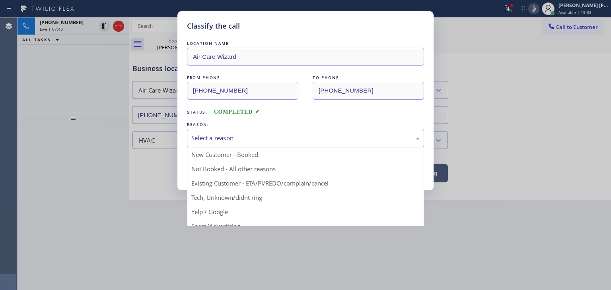
click at [254, 136] on div "Select a reason" at bounding box center [305, 138] width 228 height 9
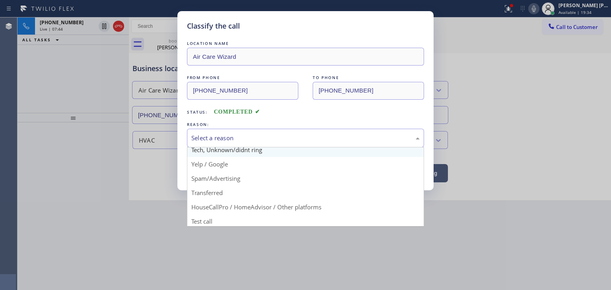
scroll to position [50, 0]
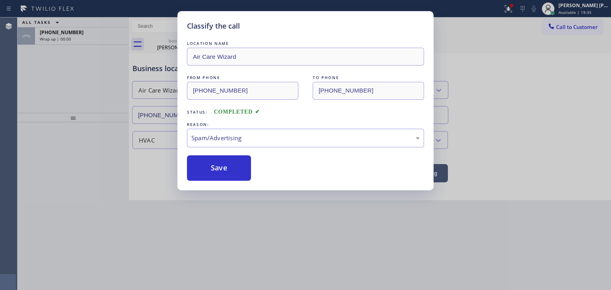
drag, startPoint x: 225, startPoint y: 171, endPoint x: 245, endPoint y: 184, distance: 23.8
click at [225, 171] on button "Save" at bounding box center [219, 168] width 64 height 25
type input "[PHONE_NUMBER]"
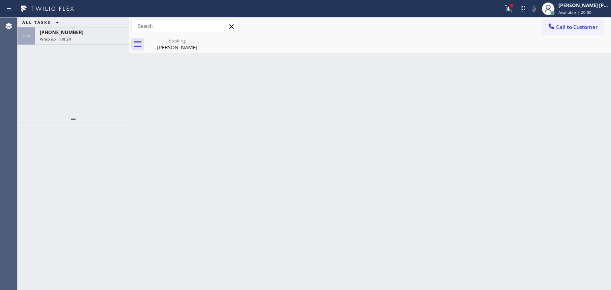
click at [99, 70] on div "ALL TASKS ALL TASKS ACTIVE TASKS TASKS IN WRAP UP [PHONE_NUMBER] Wrap up | 00:24" at bounding box center [73, 65] width 111 height 95
click at [97, 40] on div "Wrap up | 00:59" at bounding box center [82, 39] width 84 height 6
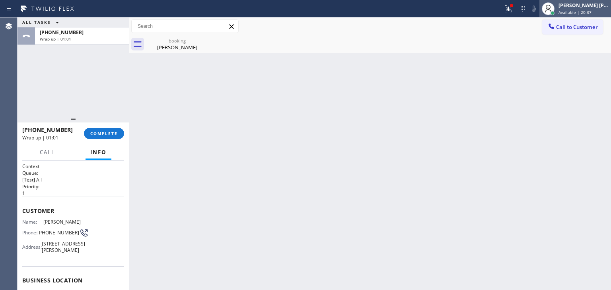
click at [591, 11] on span "Available | 20:37" at bounding box center [575, 13] width 33 height 6
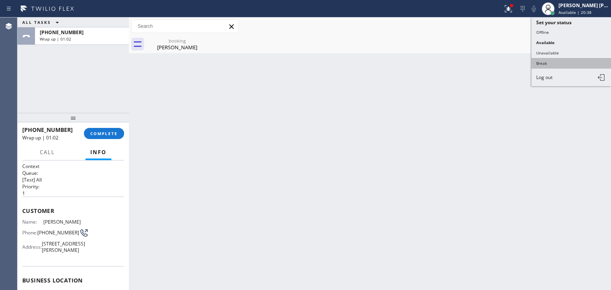
click at [567, 58] on button "Break" at bounding box center [572, 63] width 80 height 10
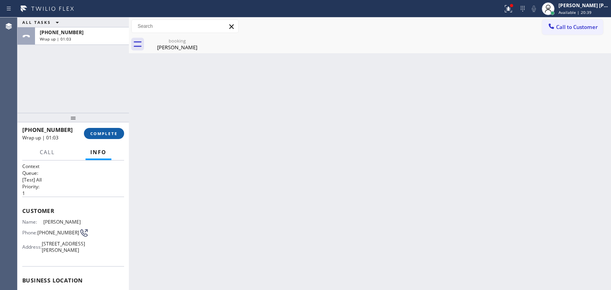
click at [97, 132] on span "COMPLETE" at bounding box center [103, 134] width 27 height 6
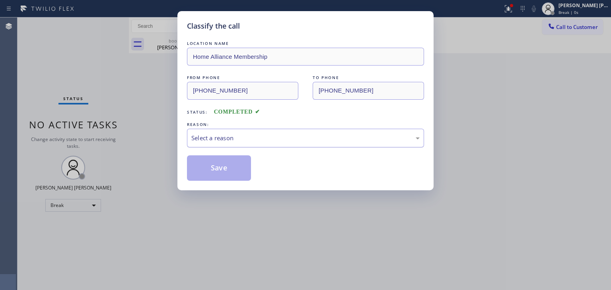
click at [229, 137] on div "Select a reason" at bounding box center [305, 138] width 228 height 9
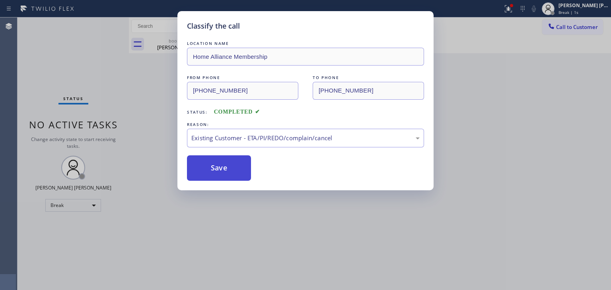
click at [223, 172] on button "Save" at bounding box center [219, 168] width 64 height 25
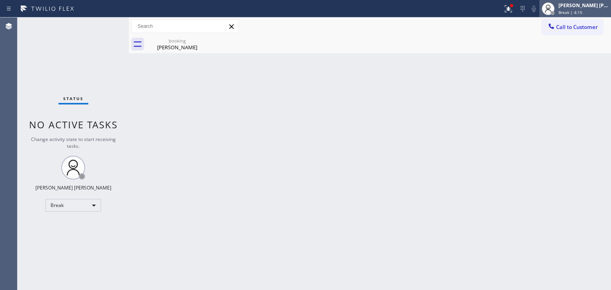
click at [602, 12] on div "Break | 4:15" at bounding box center [584, 13] width 50 height 6
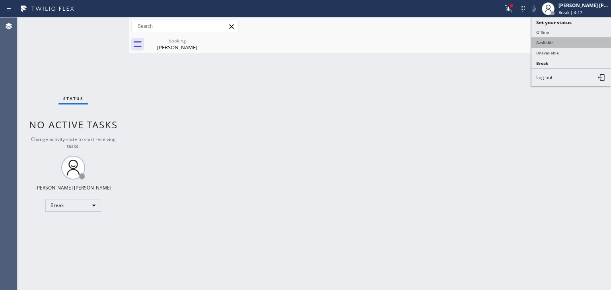
click at [565, 42] on button "Available" at bounding box center [572, 42] width 80 height 10
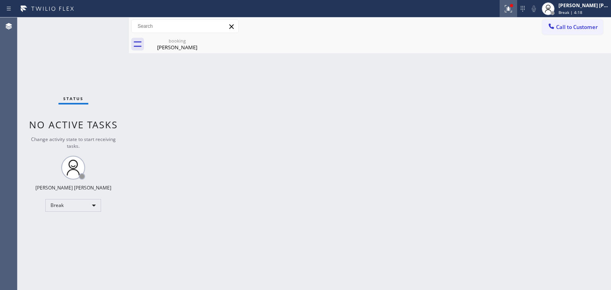
click at [513, 6] on icon at bounding box center [509, 9] width 10 height 10
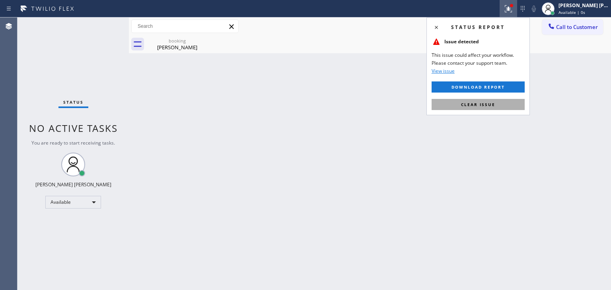
click at [489, 103] on span "Clear issue" at bounding box center [478, 105] width 34 height 6
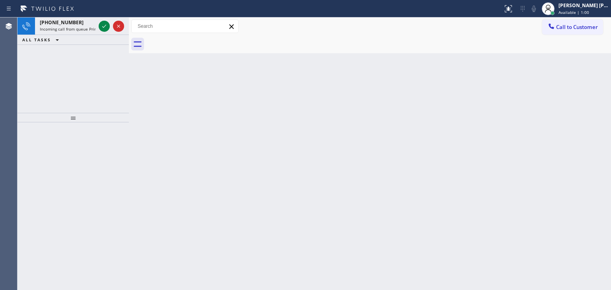
click at [110, 29] on div at bounding box center [111, 27] width 29 height 18
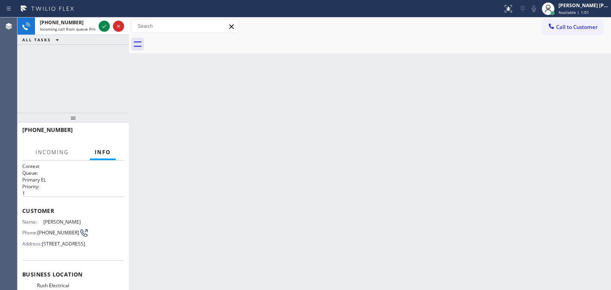
scroll to position [80, 0]
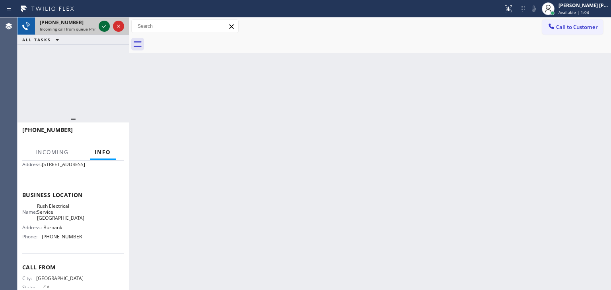
click at [105, 23] on icon at bounding box center [104, 26] width 10 height 10
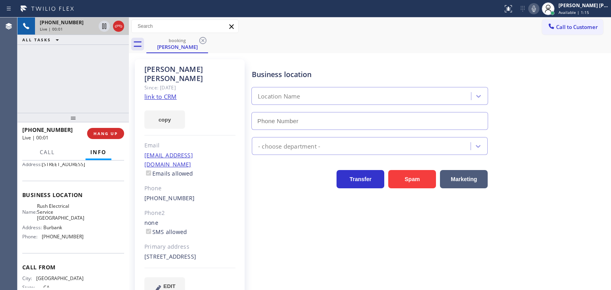
type input "[PHONE_NUMBER]"
click at [169, 93] on link "link to CRM" at bounding box center [160, 97] width 32 height 8
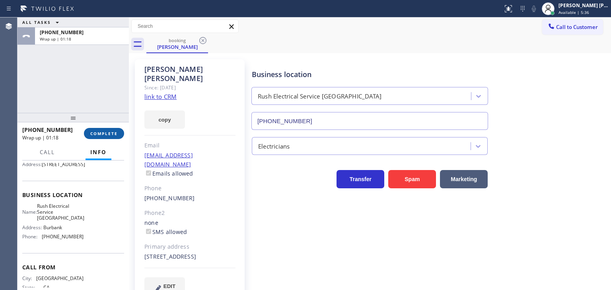
click at [111, 132] on span "COMPLETE" at bounding box center [103, 134] width 27 height 6
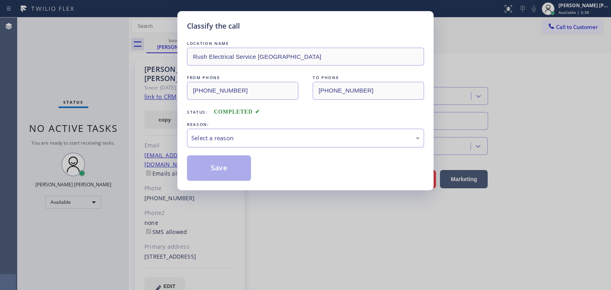
click at [284, 142] on div "Select a reason" at bounding box center [305, 138] width 228 height 9
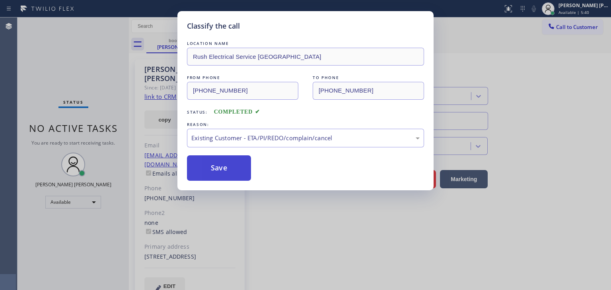
click at [225, 161] on button "Save" at bounding box center [219, 168] width 64 height 25
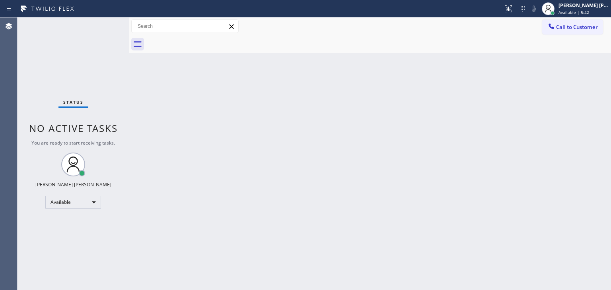
click at [105, 27] on div "Status No active tasks You are ready to start receiving tasks. [PERSON_NAME] [P…" at bounding box center [73, 154] width 111 height 273
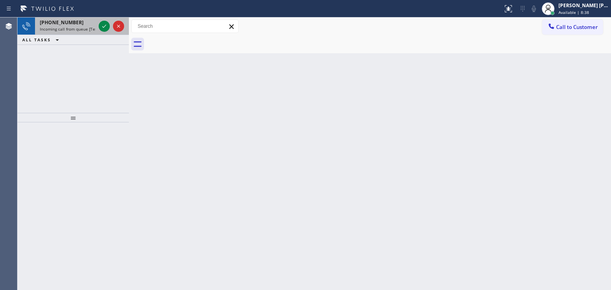
click at [111, 28] on div at bounding box center [111, 27] width 29 height 18
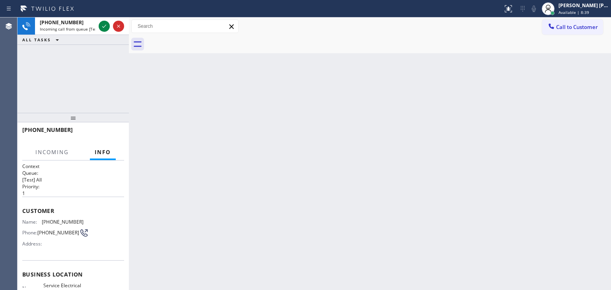
scroll to position [40, 0]
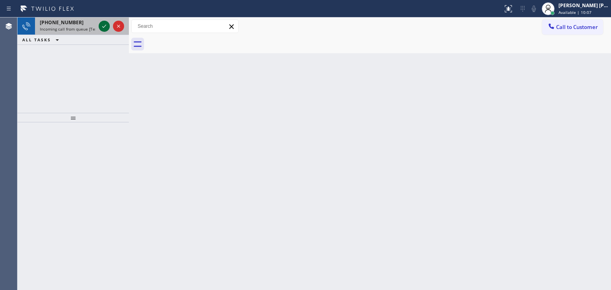
click at [109, 29] on div at bounding box center [104, 26] width 11 height 10
click at [111, 32] on div at bounding box center [111, 27] width 29 height 18
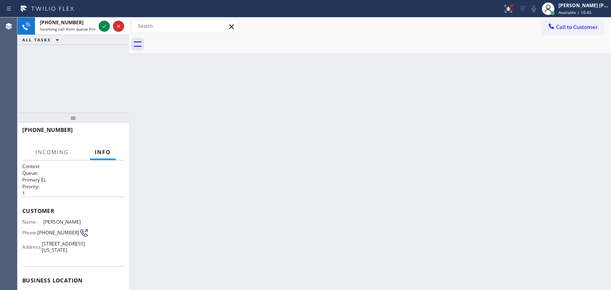
scroll to position [40, 0]
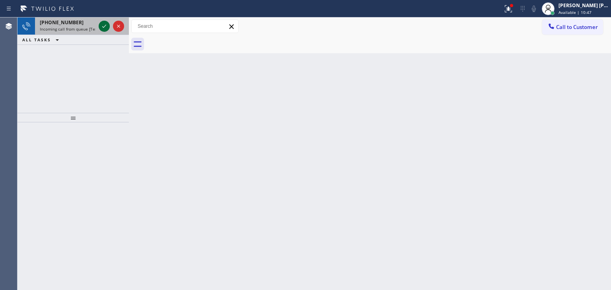
click at [107, 27] on icon at bounding box center [104, 26] width 10 height 10
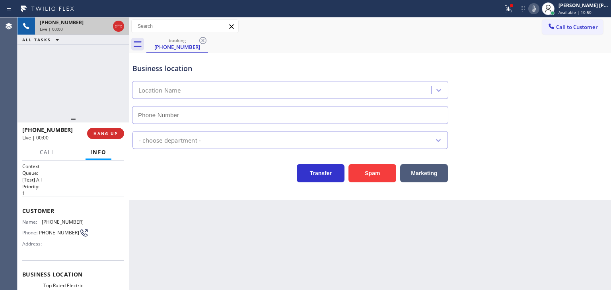
type input "[PHONE_NUMBER]"
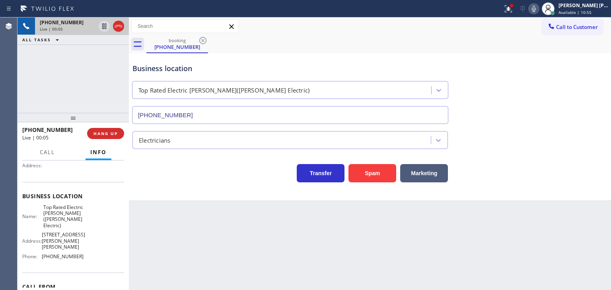
scroll to position [80, 0]
click at [539, 8] on icon at bounding box center [534, 9] width 10 height 10
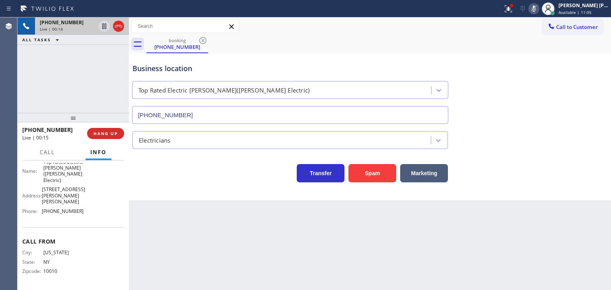
scroll to position [131, 0]
drag, startPoint x: 546, startPoint y: 6, endPoint x: 547, endPoint y: 29, distance: 23.9
click at [536, 6] on icon at bounding box center [534, 9] width 4 height 6
click at [536, 9] on icon at bounding box center [534, 9] width 4 height 6
click at [592, 14] on span "Available | 12:52" at bounding box center [575, 13] width 33 height 6
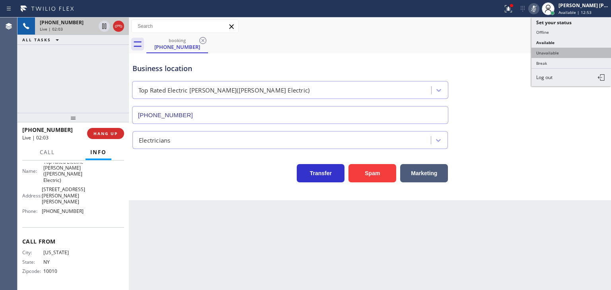
click at [562, 49] on button "Unavailable" at bounding box center [572, 53] width 80 height 10
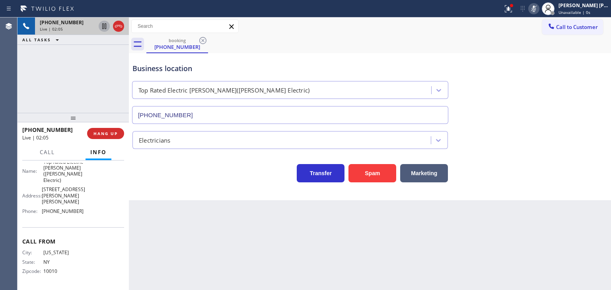
click at [103, 23] on icon at bounding box center [104, 26] width 10 height 10
click at [536, 9] on icon at bounding box center [534, 9] width 4 height 6
click at [105, 24] on icon at bounding box center [104, 26] width 6 height 6
click at [539, 7] on icon at bounding box center [534, 9] width 10 height 10
click at [539, 8] on icon at bounding box center [534, 9] width 10 height 10
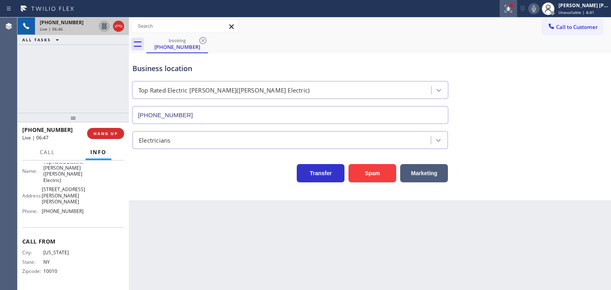
click at [513, 12] on icon at bounding box center [509, 9] width 10 height 10
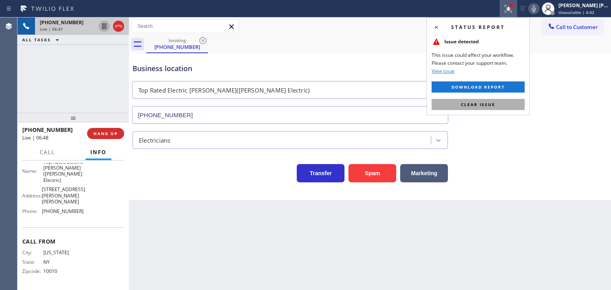
click at [490, 104] on span "Clear issue" at bounding box center [478, 105] width 34 height 6
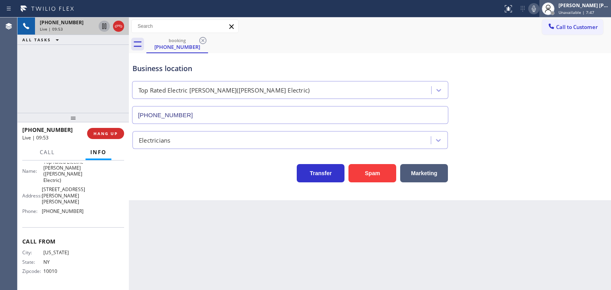
click at [594, 10] on span "Unavailable | 7:47" at bounding box center [577, 13] width 36 height 6
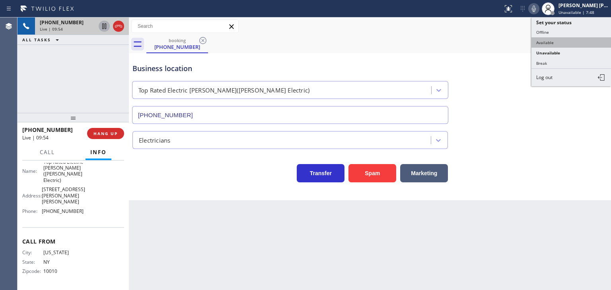
click at [559, 37] on button "Available" at bounding box center [572, 42] width 80 height 10
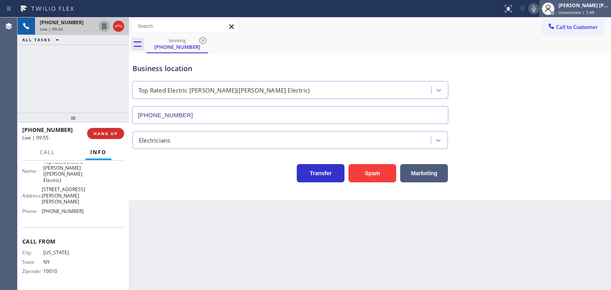
click at [584, 11] on span "Unavailable | 7:49" at bounding box center [577, 13] width 36 height 6
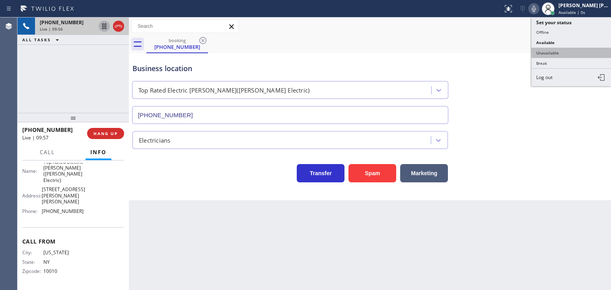
click at [567, 51] on button "Unavailable" at bounding box center [572, 53] width 80 height 10
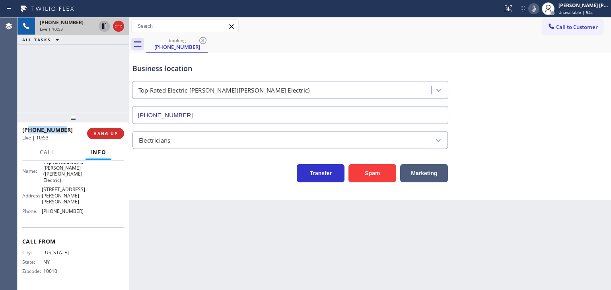
drag, startPoint x: 66, startPoint y: 129, endPoint x: 29, endPoint y: 129, distance: 37.0
click at [29, 129] on div "[PHONE_NUMBER]" at bounding box center [51, 130] width 59 height 8
copy span "9176475217"
click at [586, 10] on span "Unavailable | 4:23" at bounding box center [577, 13] width 36 height 6
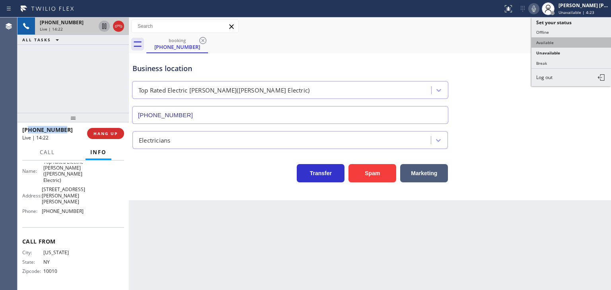
click at [553, 43] on button "Available" at bounding box center [572, 42] width 80 height 10
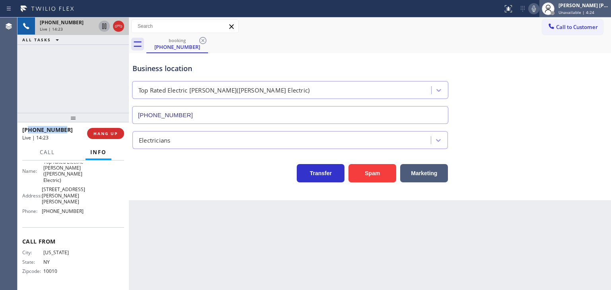
click at [589, 8] on div "[PERSON_NAME] [PERSON_NAME] Unavailable | 4:24" at bounding box center [584, 9] width 54 height 14
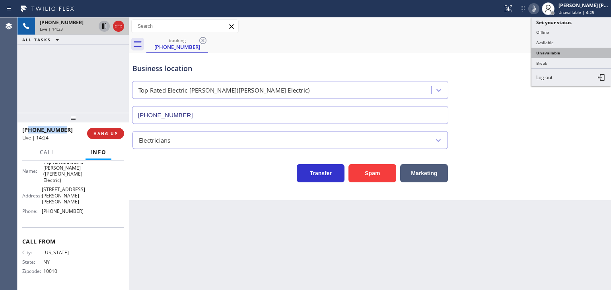
click at [562, 53] on button "Unavailable" at bounding box center [572, 53] width 80 height 10
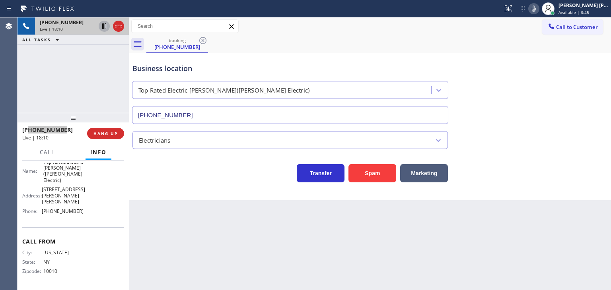
scroll to position [91, 0]
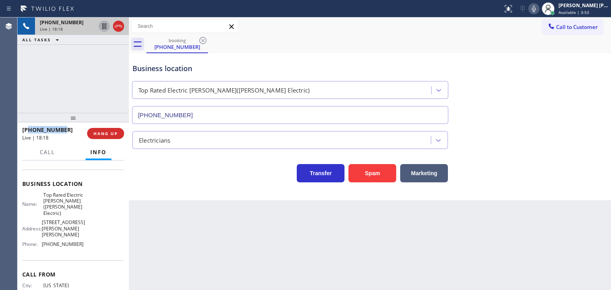
click at [536, 8] on icon at bounding box center [534, 9] width 4 height 6
click at [119, 26] on icon at bounding box center [119, 26] width 10 height 10
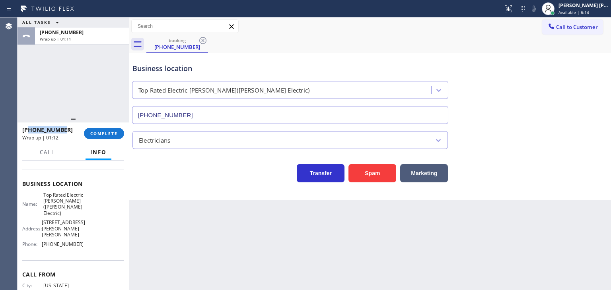
drag, startPoint x: 600, startPoint y: 2, endPoint x: 583, endPoint y: 21, distance: 25.6
click at [600, 2] on div "[PERSON_NAME] [PERSON_NAME]" at bounding box center [584, 5] width 50 height 7
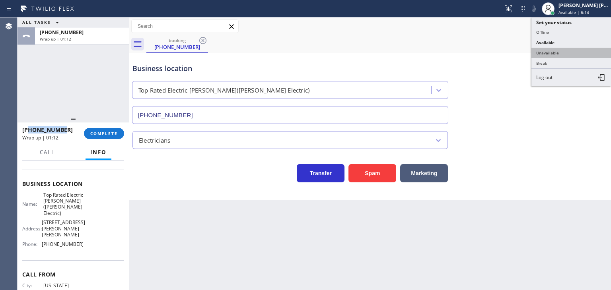
click at [571, 51] on button "Unavailable" at bounding box center [572, 53] width 80 height 10
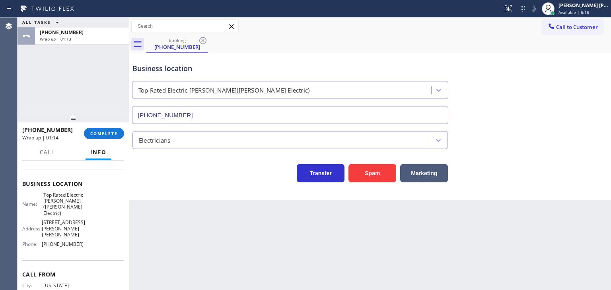
click at [77, 251] on div "Name: Top Rated Electric [PERSON_NAME]([PERSON_NAME] Electric) Address: [STREET…" at bounding box center [52, 221] width 61 height 59
drag, startPoint x: 95, startPoint y: 254, endPoint x: 39, endPoint y: 249, distance: 56.7
click at [39, 249] on div "Name: Top Rated Electric [PERSON_NAME]([PERSON_NAME] Electric) Address: [STREET…" at bounding box center [73, 221] width 102 height 59
copy div "[PHONE_NUMBER]"
click at [584, 8] on div "[PERSON_NAME] [PERSON_NAME]" at bounding box center [584, 5] width 50 height 7
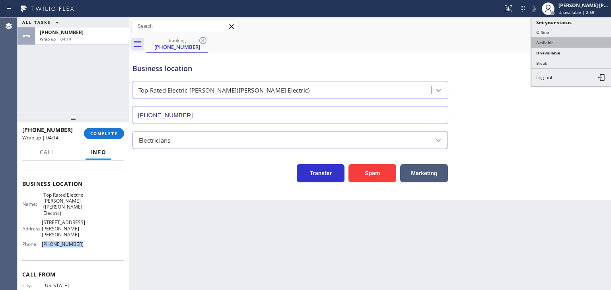
click at [555, 45] on button "Available" at bounding box center [572, 42] width 80 height 10
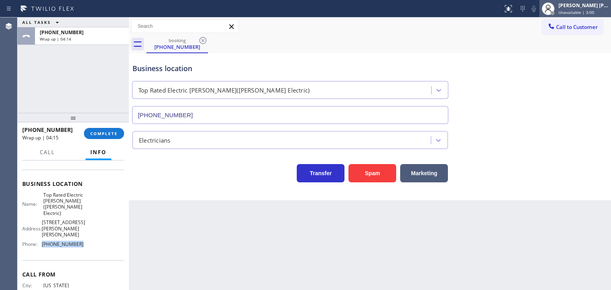
click at [583, 7] on div "[PERSON_NAME] [PERSON_NAME]" at bounding box center [584, 5] width 50 height 7
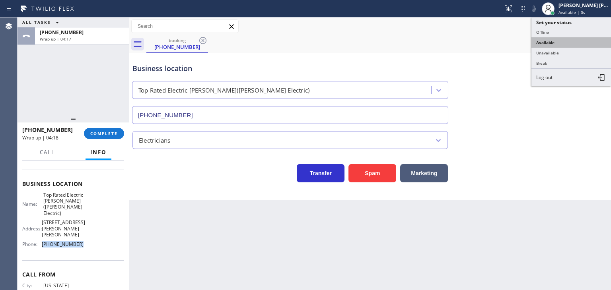
click at [565, 43] on button "Available" at bounding box center [572, 42] width 80 height 10
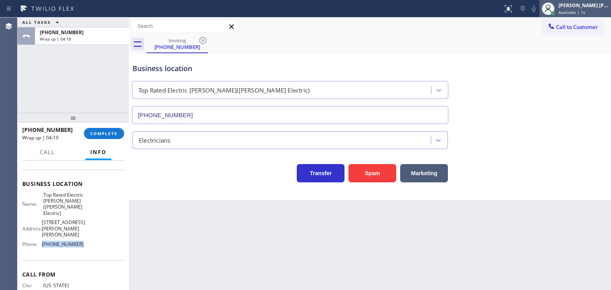
click at [585, 10] on span "Available | 1s" at bounding box center [572, 13] width 27 height 6
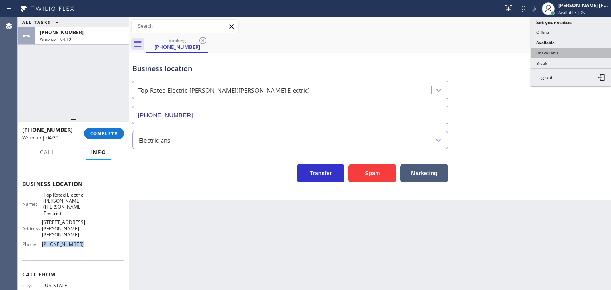
click at [564, 50] on button "Unavailable" at bounding box center [572, 53] width 80 height 10
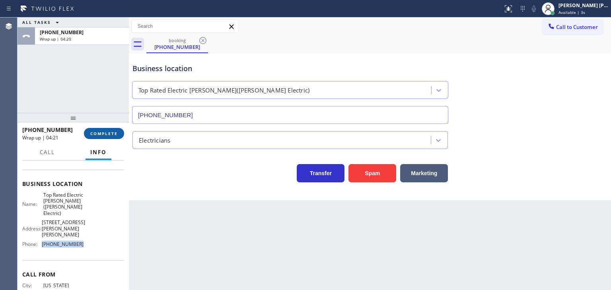
click at [111, 130] on button "COMPLETE" at bounding box center [104, 133] width 40 height 11
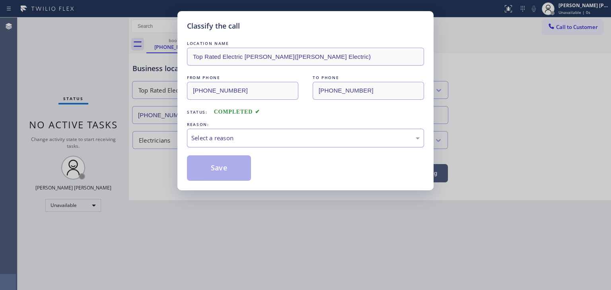
drag, startPoint x: 210, startPoint y: 140, endPoint x: 214, endPoint y: 146, distance: 7.1
click at [210, 140] on div "Select a reason" at bounding box center [305, 138] width 228 height 9
click at [217, 161] on button "Save" at bounding box center [219, 168] width 64 height 25
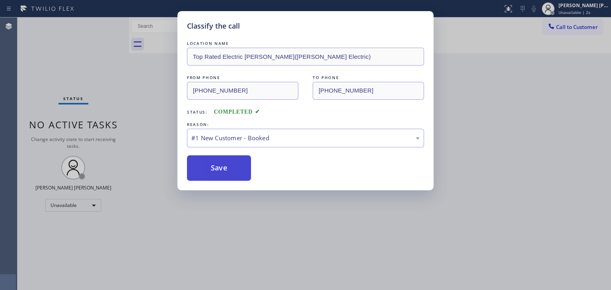
click at [220, 164] on button "Save" at bounding box center [219, 168] width 64 height 25
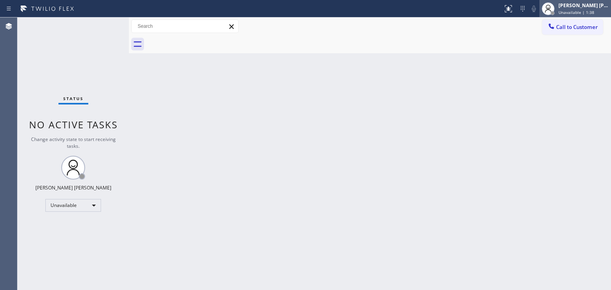
click at [589, 7] on div "[PERSON_NAME] [PERSON_NAME]" at bounding box center [584, 5] width 50 height 7
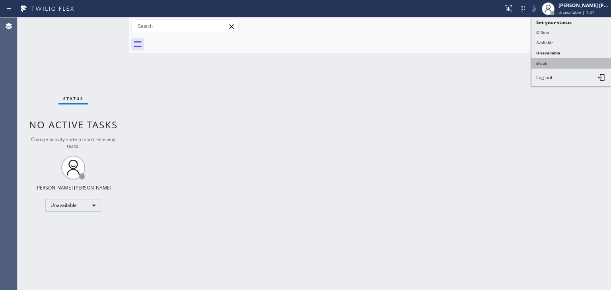
click at [559, 60] on button "Break" at bounding box center [572, 63] width 80 height 10
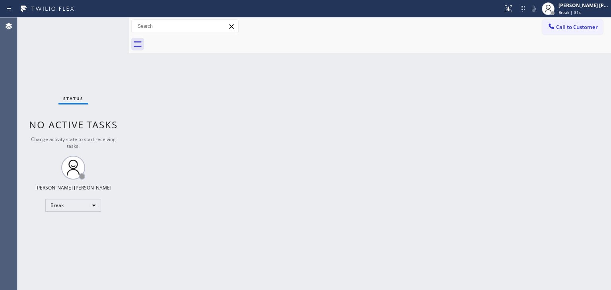
click at [570, 119] on div "Back to Dashboard Change Sender ID Customers Technicians Select a contact Outbo…" at bounding box center [370, 154] width 482 height 273
click at [573, 12] on span "Break | 14:32" at bounding box center [572, 13] width 26 height 6
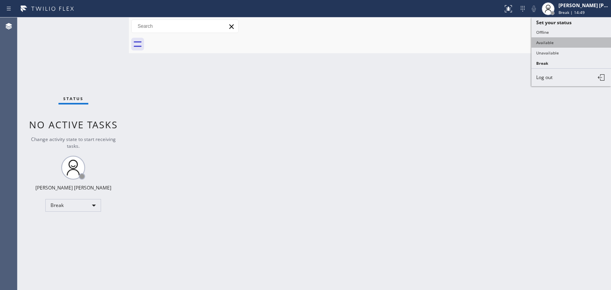
click at [551, 41] on button "Available" at bounding box center [572, 42] width 80 height 10
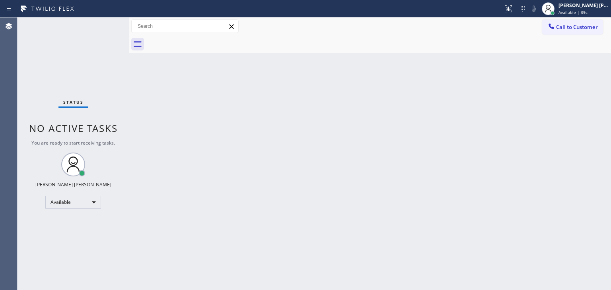
click at [68, 26] on div "Status No active tasks You are ready to start receiving tasks. [PERSON_NAME] [P…" at bounding box center [73, 154] width 111 height 273
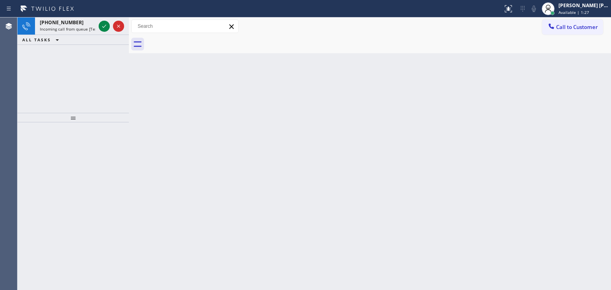
click at [44, 67] on div "[PHONE_NUMBER] Incoming call from queue [Test] All ALL TASKS ALL TASKS ACTIVE T…" at bounding box center [73, 65] width 111 height 95
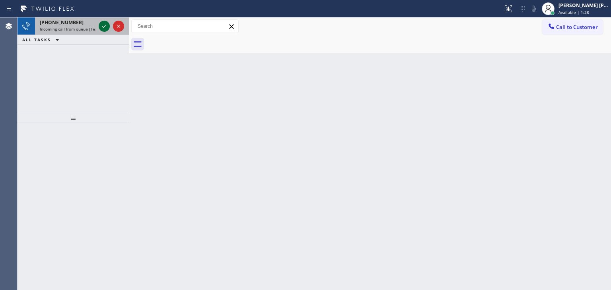
click at [103, 26] on icon at bounding box center [104, 26] width 10 height 10
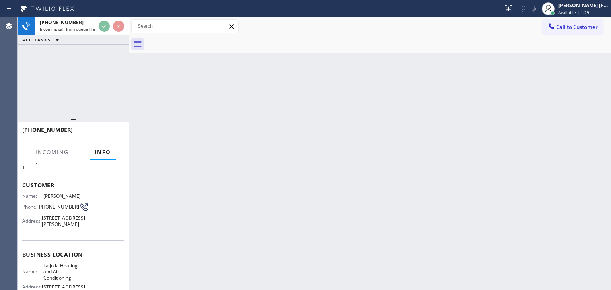
scroll to position [40, 0]
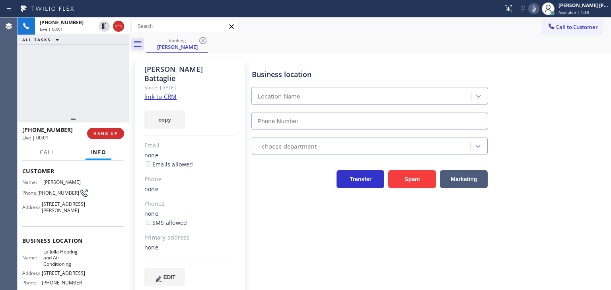
type input "[PHONE_NUMBER]"
click at [168, 93] on link "link to CRM" at bounding box center [160, 97] width 32 height 8
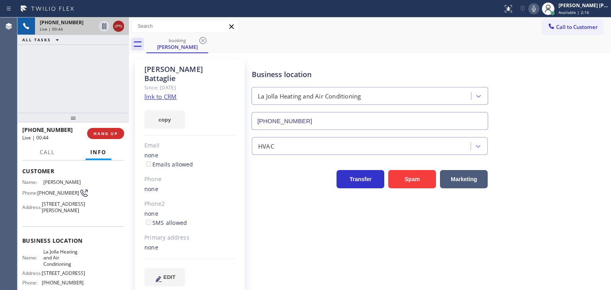
click at [121, 28] on icon at bounding box center [119, 26] width 10 height 10
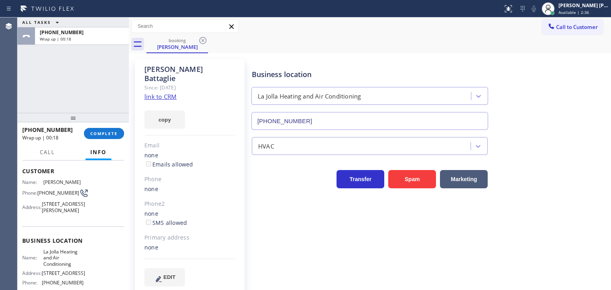
click at [107, 96] on div "ALL TASKS ALL TASKS ACTIVE TASKS TASKS IN WRAP UP [PHONE_NUMBER] Wrap up | 00:18" at bounding box center [73, 65] width 111 height 95
click at [103, 136] on span "COMPLETE" at bounding box center [103, 134] width 27 height 6
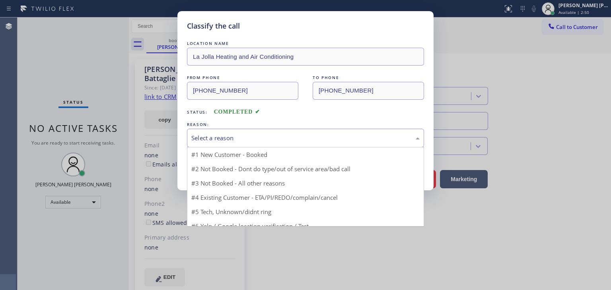
click at [218, 135] on div "Select a reason" at bounding box center [305, 138] width 228 height 9
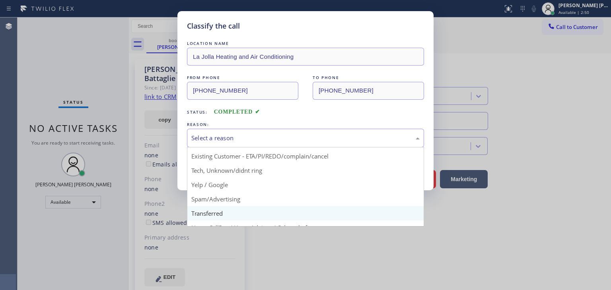
scroll to position [50, 0]
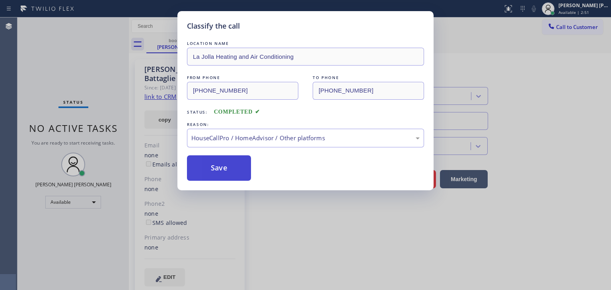
click at [220, 166] on button "Save" at bounding box center [219, 168] width 64 height 25
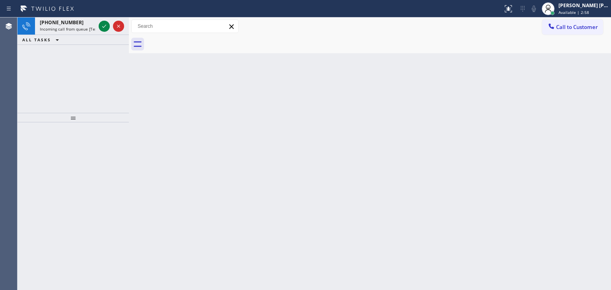
click at [71, 76] on div "[PHONE_NUMBER] Incoming call from queue [Test] All ALL TASKS ALL TASKS ACTIVE T…" at bounding box center [73, 65] width 111 height 95
click at [47, 84] on div "[PHONE_NUMBER] Incoming call from queue [Test] All ALL TASKS ALL TASKS ACTIVE T…" at bounding box center [73, 65] width 111 height 95
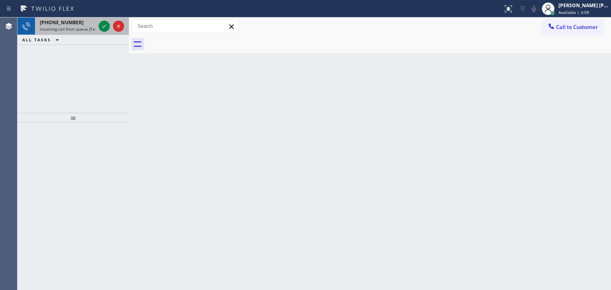
click at [110, 30] on div at bounding box center [111, 27] width 29 height 18
click at [110, 31] on div at bounding box center [111, 27] width 29 height 18
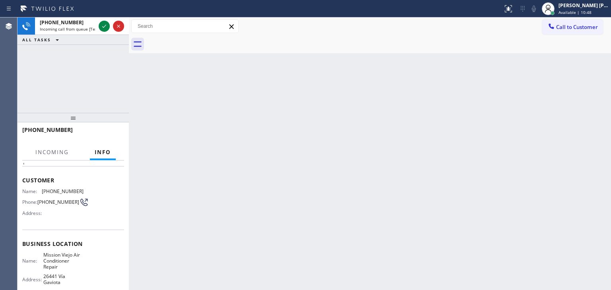
scroll to position [40, 0]
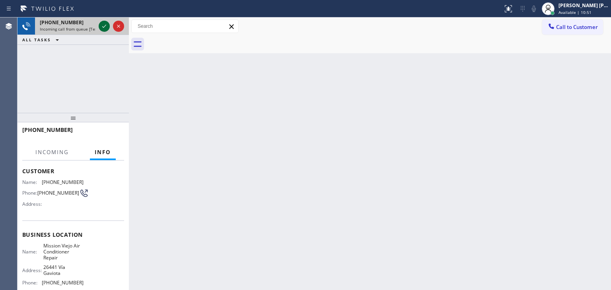
click at [105, 28] on icon at bounding box center [104, 26] width 10 height 10
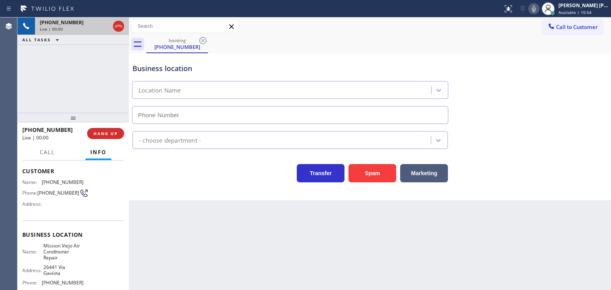
type input "[PHONE_NUMBER]"
drag, startPoint x: 546, startPoint y: 12, endPoint x: 557, endPoint y: 5, distance: 12.8
click at [536, 12] on icon at bounding box center [534, 9] width 4 height 6
click at [578, 5] on div "[PERSON_NAME] [PERSON_NAME]" at bounding box center [584, 5] width 50 height 7
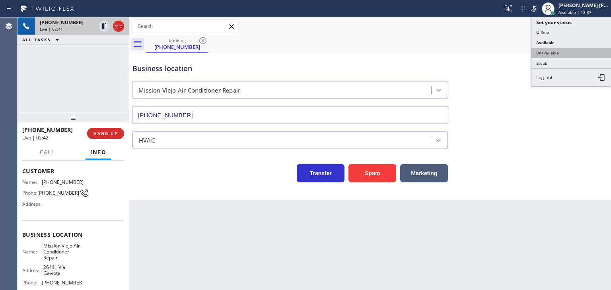
click at [572, 52] on button "Unavailable" at bounding box center [572, 53] width 80 height 10
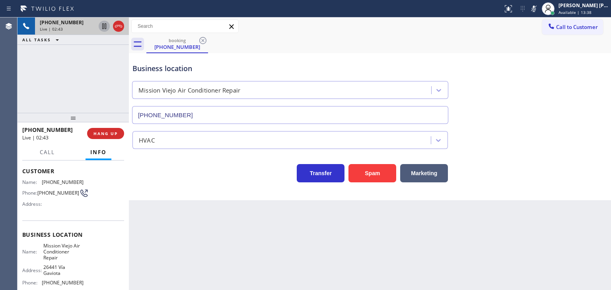
click at [105, 23] on icon at bounding box center [104, 26] width 10 height 10
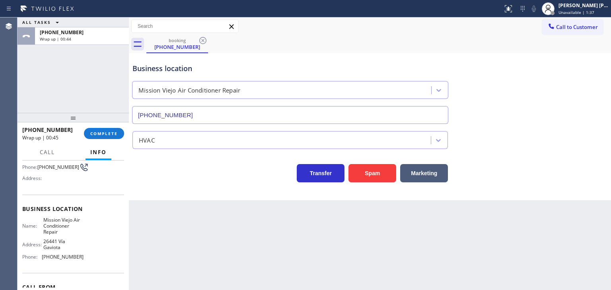
scroll to position [80, 0]
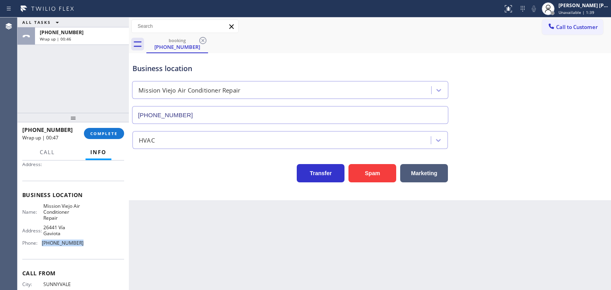
drag, startPoint x: 78, startPoint y: 247, endPoint x: 40, endPoint y: 249, distance: 37.8
click at [40, 249] on div "Name: Mission Viejo Air Conditioner Repair Address: [GEOGRAPHIC_DATA] Phone: [P…" at bounding box center [52, 226] width 61 height 47
drag, startPoint x: 581, startPoint y: 23, endPoint x: 542, endPoint y: 35, distance: 40.0
click at [580, 23] on button "Call to Customer" at bounding box center [572, 26] width 61 height 15
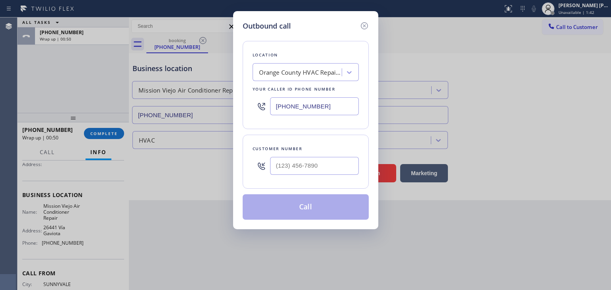
drag, startPoint x: 333, startPoint y: 109, endPoint x: 221, endPoint y: 109, distance: 111.4
click at [221, 109] on div "Outbound call Location [GEOGRAPHIC_DATA] HVAC Repair Company Your caller id pho…" at bounding box center [305, 145] width 611 height 290
paste input "714) 942-5816"
type input "[PHONE_NUMBER]"
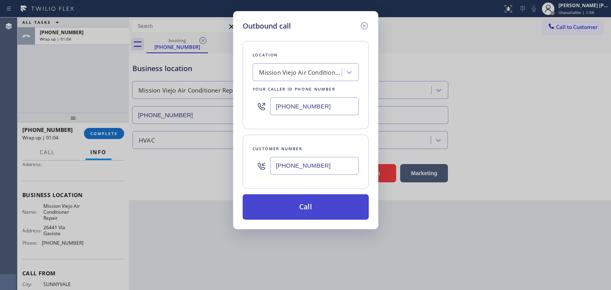
type input "[PHONE_NUMBER]"
click at [303, 205] on button "Call" at bounding box center [306, 207] width 126 height 25
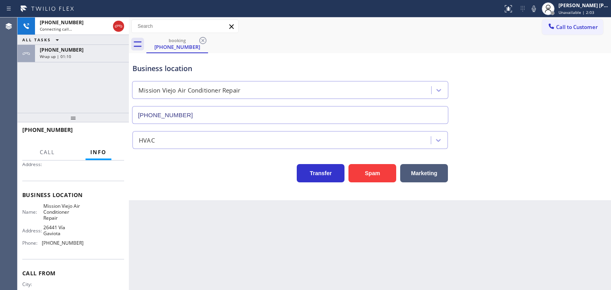
click at [61, 44] on button "ALL TASKS" at bounding box center [42, 40] width 49 height 10
click at [100, 51] on div "[PHONE_NUMBER]" at bounding box center [82, 50] width 84 height 7
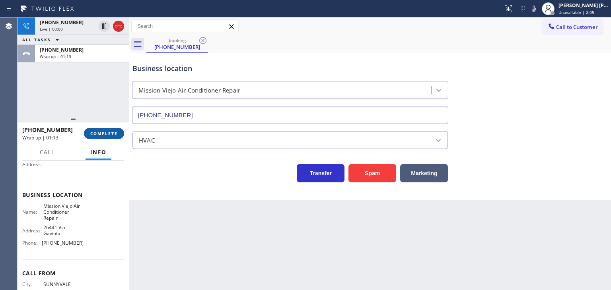
click at [105, 134] on span "COMPLETE" at bounding box center [103, 134] width 27 height 6
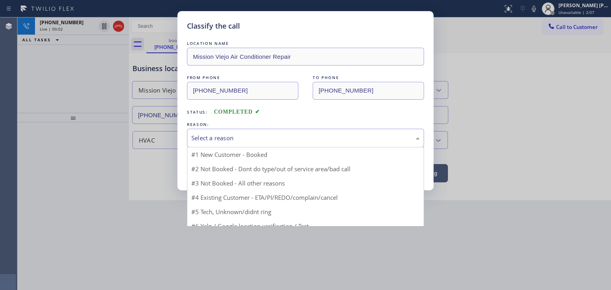
click at [234, 131] on div "Select a reason" at bounding box center [305, 138] width 237 height 19
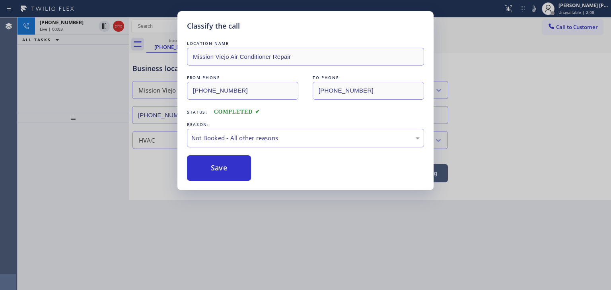
click at [224, 165] on button "Save" at bounding box center [219, 168] width 64 height 25
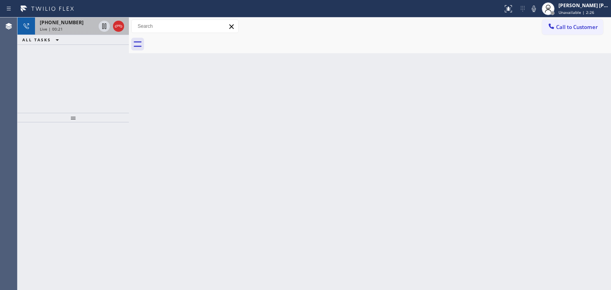
click at [74, 28] on div "Live | 00:21" at bounding box center [68, 29] width 56 height 6
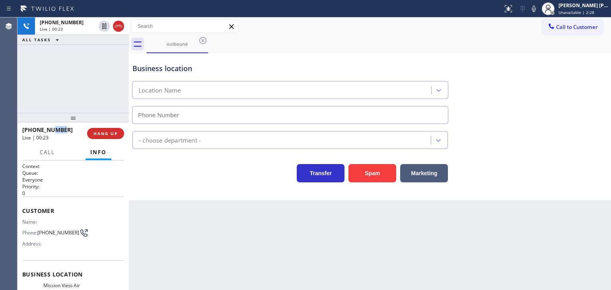
type input "[PHONE_NUMBER]"
drag, startPoint x: 71, startPoint y: 129, endPoint x: 27, endPoint y: 131, distance: 43.8
click at [27, 131] on div "[PHONE_NUMBER]" at bounding box center [51, 130] width 59 height 8
click at [540, 4] on button at bounding box center [533, 8] width 11 height 11
drag, startPoint x: 573, startPoint y: 87, endPoint x: 505, endPoint y: 80, distance: 68.4
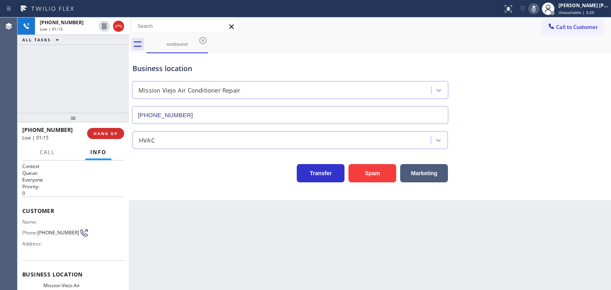
click at [573, 87] on div "Business location [GEOGRAPHIC_DATA] Air Conditioner Repair [PHONE_NUMBER]" at bounding box center [370, 88] width 478 height 72
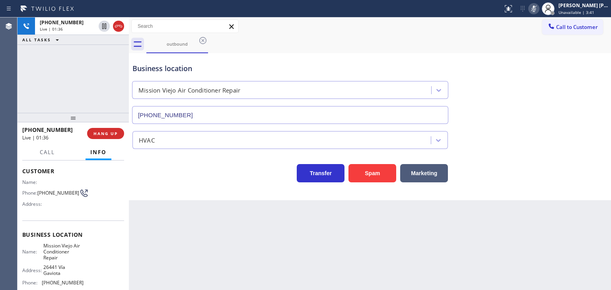
scroll to position [80, 0]
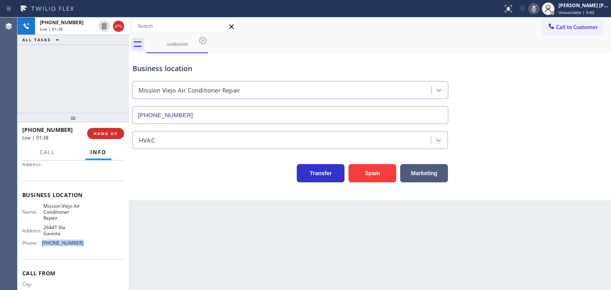
drag, startPoint x: 86, startPoint y: 247, endPoint x: 40, endPoint y: 242, distance: 46.4
click at [40, 242] on div "Name: Mission Viejo Air Conditioner Repair Address: [GEOGRAPHIC_DATA] Phone: [P…" at bounding box center [73, 226] width 102 height 47
click at [575, 15] on div "[PERSON_NAME] [PERSON_NAME] Unavailable | 3:45" at bounding box center [584, 9] width 54 height 14
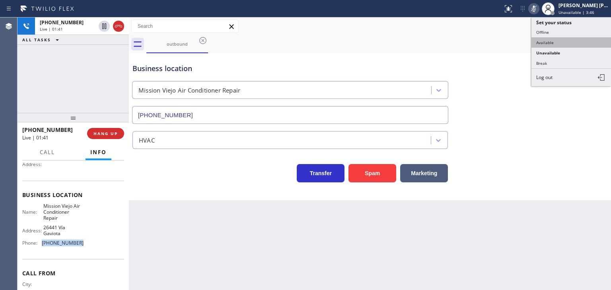
click at [554, 39] on button "Available" at bounding box center [572, 42] width 80 height 10
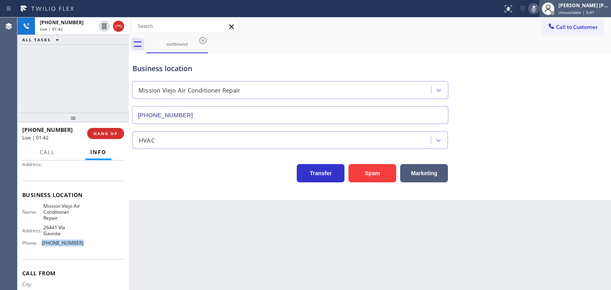
click at [584, 8] on div "[PERSON_NAME] [PERSON_NAME]" at bounding box center [584, 5] width 50 height 7
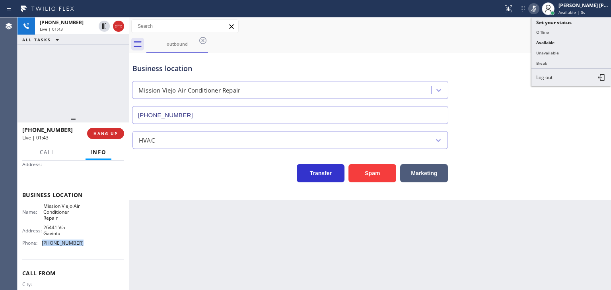
drag, startPoint x: 573, startPoint y: 49, endPoint x: 255, endPoint y: 77, distance: 319.5
click at [572, 49] on button "Unavailable" at bounding box center [572, 53] width 80 height 10
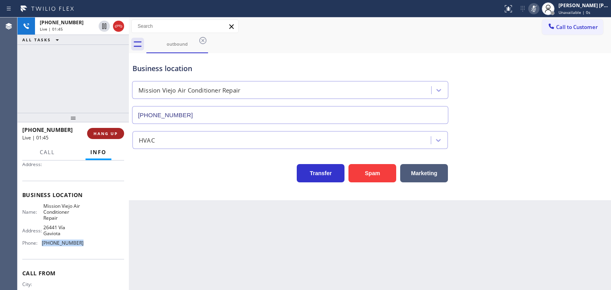
click at [108, 132] on span "HANG UP" at bounding box center [106, 134] width 24 height 6
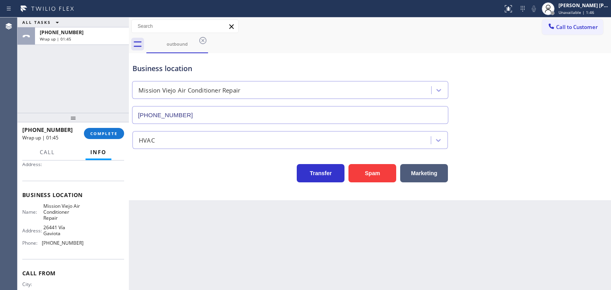
click at [21, 92] on div "ALL TASKS ALL TASKS ACTIVE TASKS TASKS IN WRAP UP [PHONE_NUMBER] Wrap up | 01:45" at bounding box center [73, 65] width 111 height 95
click at [110, 136] on span "COMPLETE" at bounding box center [103, 134] width 27 height 6
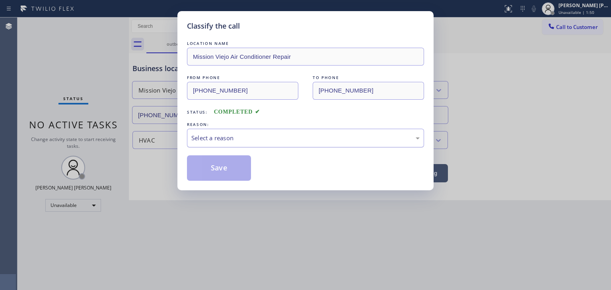
click at [232, 140] on div "Select a reason" at bounding box center [305, 138] width 228 height 9
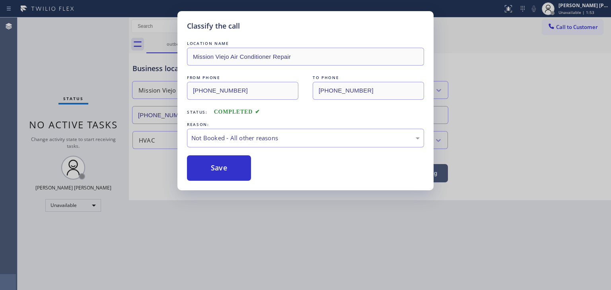
click at [220, 166] on button "Save" at bounding box center [219, 168] width 64 height 25
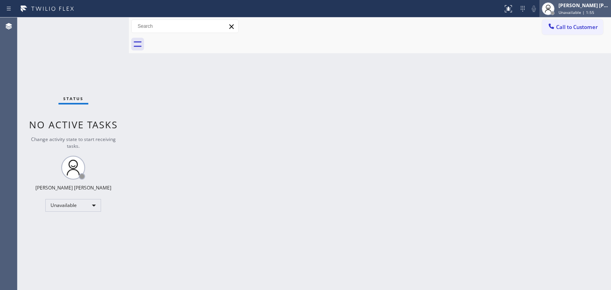
click at [589, 10] on span "Unavailable | 1:55" at bounding box center [577, 13] width 36 height 6
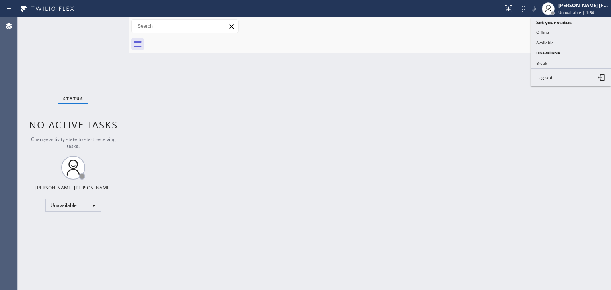
drag, startPoint x: 564, startPoint y: 38, endPoint x: 555, endPoint y: 39, distance: 9.2
click at [564, 39] on button "Available" at bounding box center [572, 42] width 80 height 10
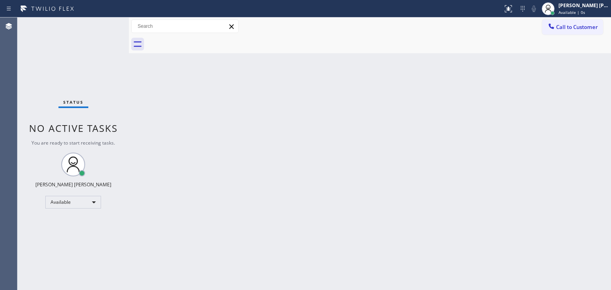
click at [103, 23] on div "Status No active tasks You are ready to start receiving tasks. [PERSON_NAME] [P…" at bounding box center [73, 154] width 111 height 273
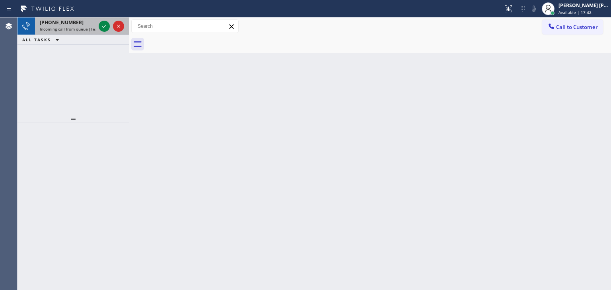
click at [111, 31] on div at bounding box center [111, 27] width 29 height 18
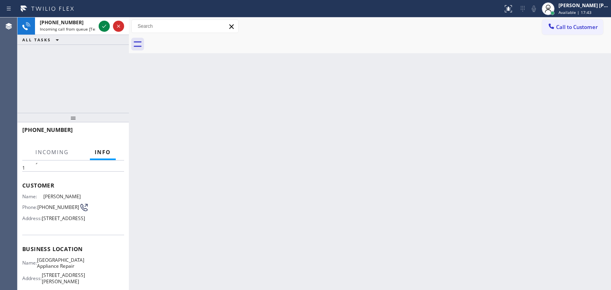
scroll to position [40, 0]
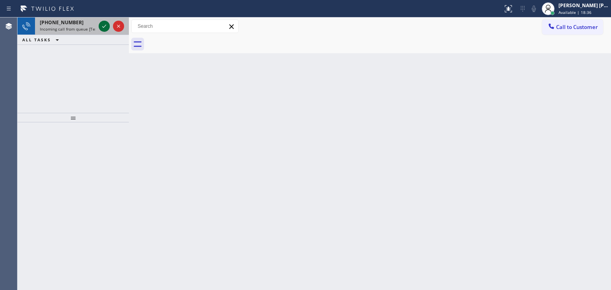
click at [102, 26] on icon at bounding box center [104, 26] width 10 height 10
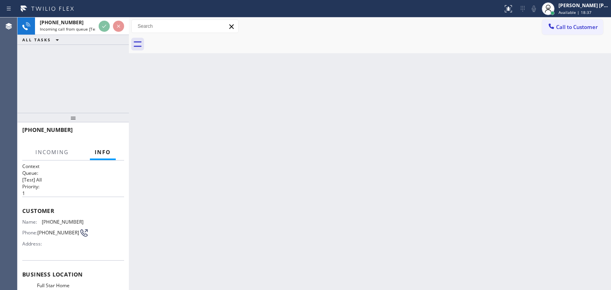
scroll to position [31, 0]
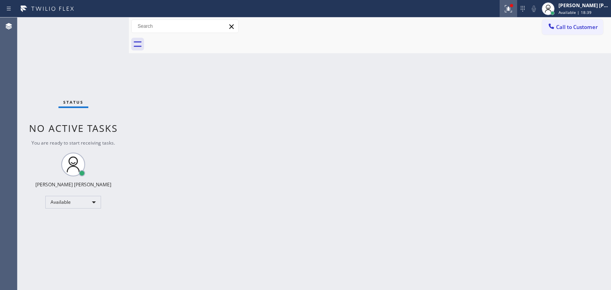
click at [513, 8] on icon at bounding box center [509, 9] width 10 height 10
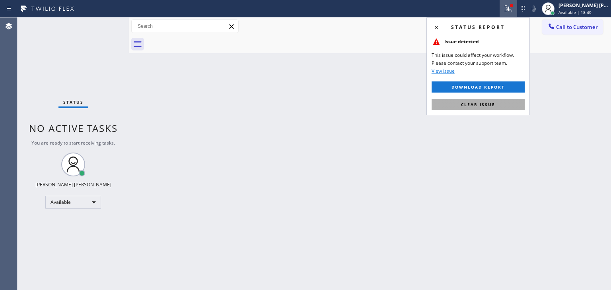
click at [498, 105] on button "Clear issue" at bounding box center [478, 104] width 93 height 11
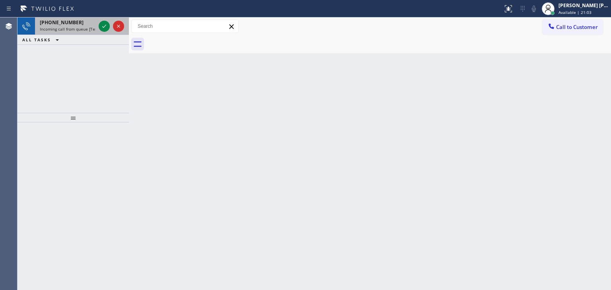
click at [113, 33] on div at bounding box center [111, 27] width 29 height 18
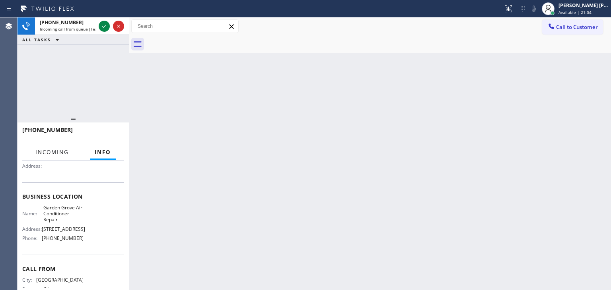
scroll to position [80, 0]
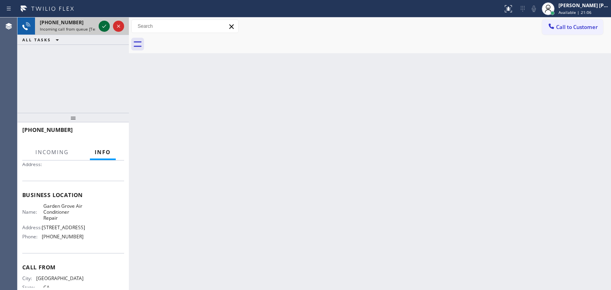
click at [105, 28] on icon at bounding box center [104, 26] width 10 height 10
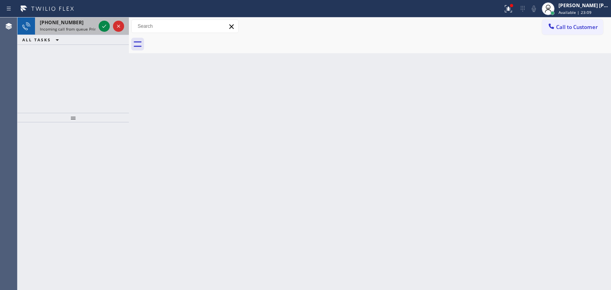
click at [110, 31] on div at bounding box center [111, 27] width 29 height 18
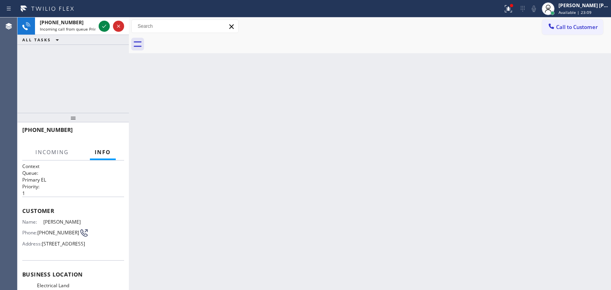
scroll to position [40, 0]
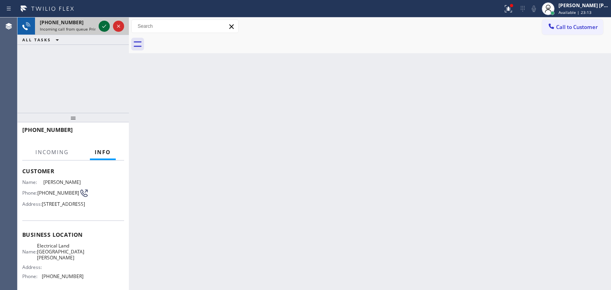
click at [106, 25] on icon at bounding box center [104, 26] width 10 height 10
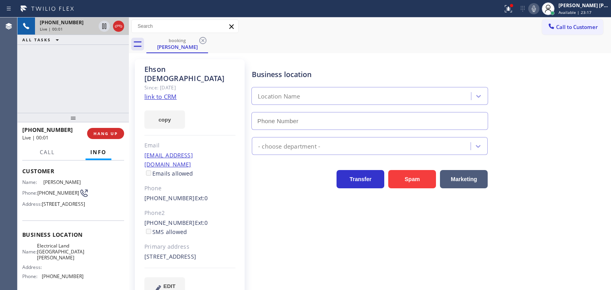
type input "[PHONE_NUMBER]"
click at [160, 93] on link "link to CRM" at bounding box center [160, 97] width 32 height 8
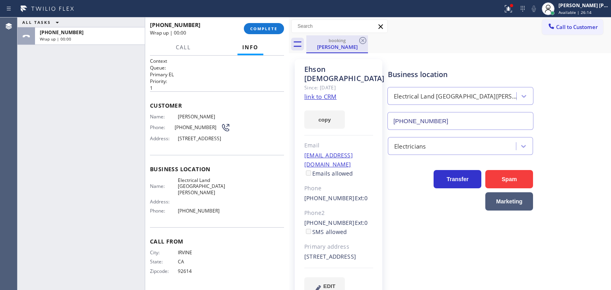
click at [289, 43] on div at bounding box center [289, 154] width 0 height 273
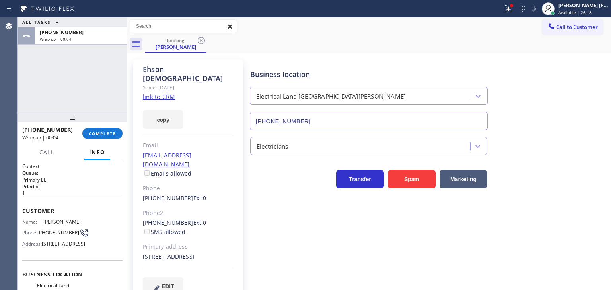
drag, startPoint x: 289, startPoint y: 26, endPoint x: 70, endPoint y: 22, distance: 219.3
click at [70, 22] on div "ALL TASKS ALL TASKS ACTIVE TASKS TASKS IN WRAP UP [PHONE_NUMBER] Wrap up | 00:0…" at bounding box center [315, 154] width 594 height 273
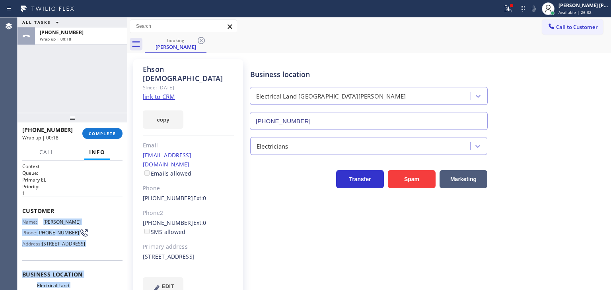
drag, startPoint x: 86, startPoint y: 257, endPoint x: 22, endPoint y: 217, distance: 75.8
click at [22, 217] on div "Context Queue: Primary EL Priority: 1 Customer Name: [PERSON_NAME] Phone: [PHON…" at bounding box center [72, 278] width 100 height 230
click at [65, 65] on div "ALL TASKS ALL TASKS ACTIVE TASKS TASKS IN WRAP UP [PHONE_NUMBER] Wrap up | 00:25" at bounding box center [73, 65] width 110 height 95
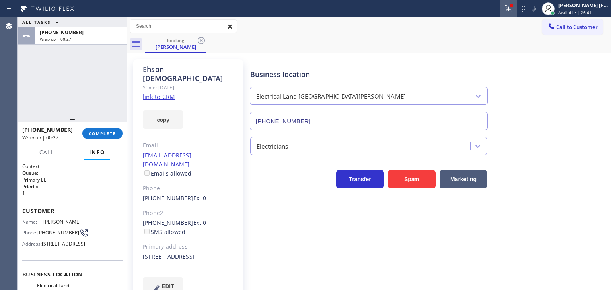
click at [513, 7] on icon at bounding box center [509, 9] width 10 height 10
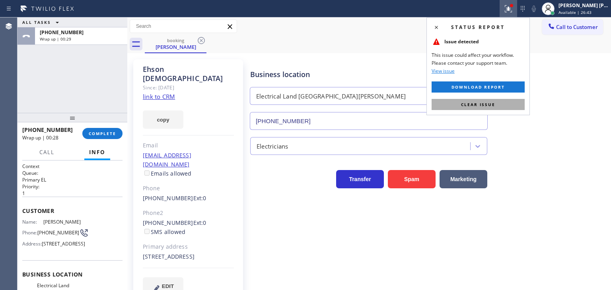
click at [489, 103] on span "Clear issue" at bounding box center [478, 105] width 34 height 6
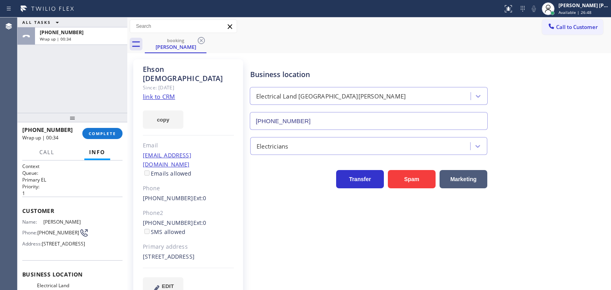
click at [543, 209] on div "Business location Electrical Land [GEOGRAPHIC_DATA][PERSON_NAME] [PHONE_NUMBER]…" at bounding box center [429, 177] width 360 height 232
click at [67, 73] on div "ALL TASKS ALL TASKS ACTIVE TASKS TASKS IN WRAP UP [PHONE_NUMBER] Wrap up | 00:42" at bounding box center [73, 65] width 110 height 95
click at [112, 138] on button "COMPLETE" at bounding box center [102, 133] width 40 height 11
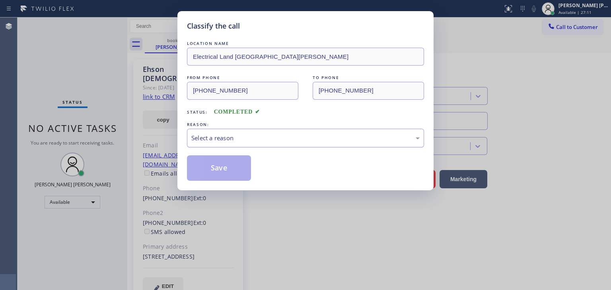
click at [248, 142] on div "Select a reason" at bounding box center [305, 138] width 228 height 9
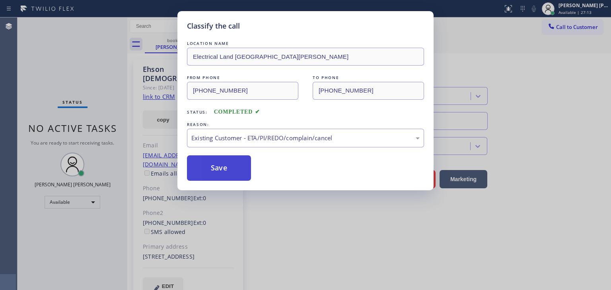
click at [220, 170] on button "Save" at bounding box center [219, 168] width 64 height 25
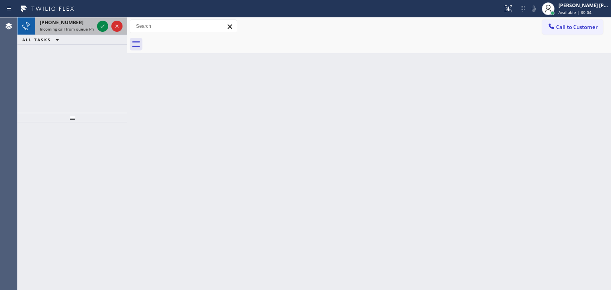
click at [107, 31] on div at bounding box center [109, 27] width 29 height 18
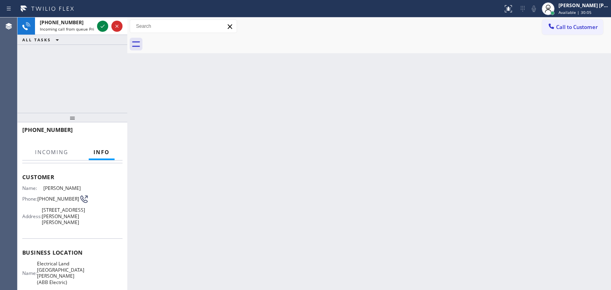
scroll to position [80, 0]
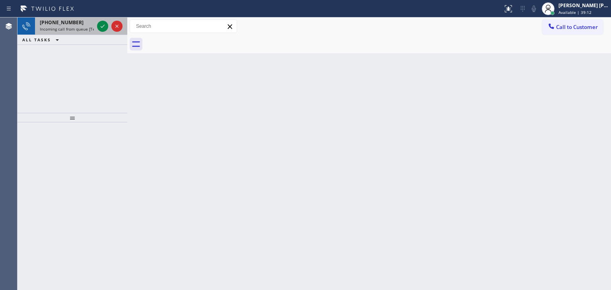
click at [108, 31] on div at bounding box center [109, 27] width 29 height 18
click at [109, 31] on div at bounding box center [109, 27] width 29 height 18
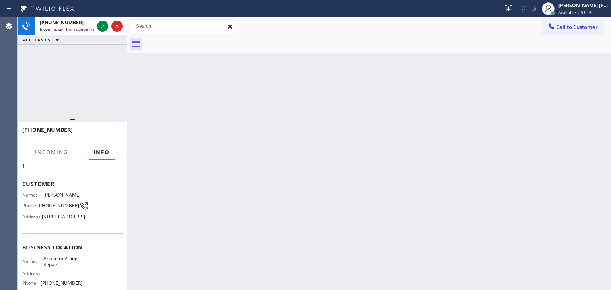
scroll to position [40, 0]
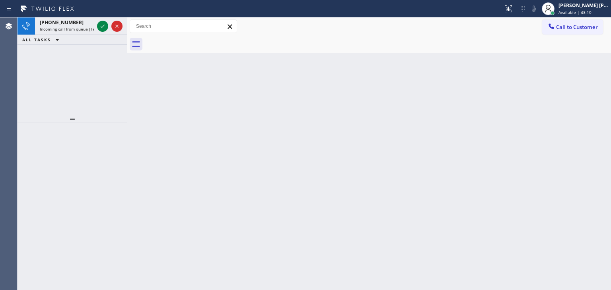
click at [109, 32] on div at bounding box center [109, 27] width 29 height 18
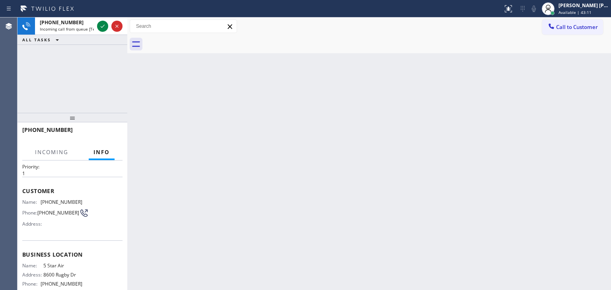
scroll to position [40, 0]
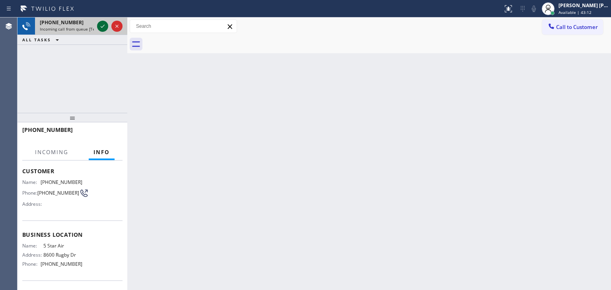
click at [102, 29] on icon at bounding box center [103, 26] width 10 height 10
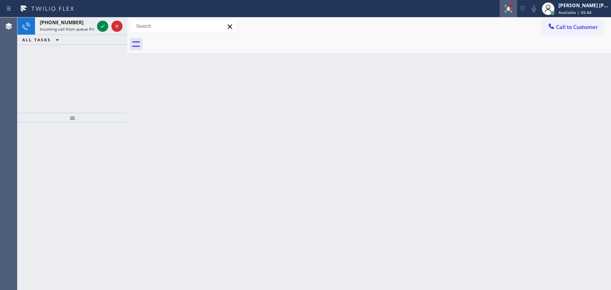
click at [512, 12] on icon at bounding box center [508, 8] width 7 height 7
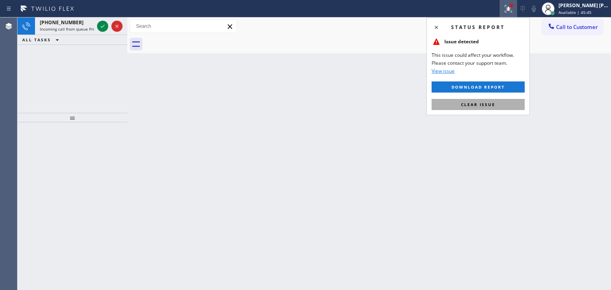
click at [493, 104] on span "Clear issue" at bounding box center [478, 105] width 34 height 6
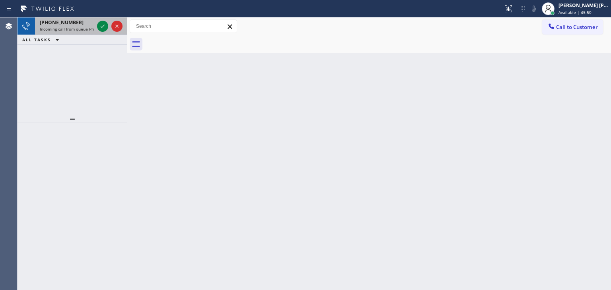
click at [110, 33] on div at bounding box center [109, 27] width 29 height 18
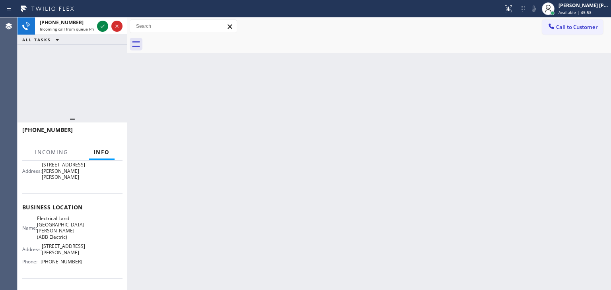
scroll to position [80, 0]
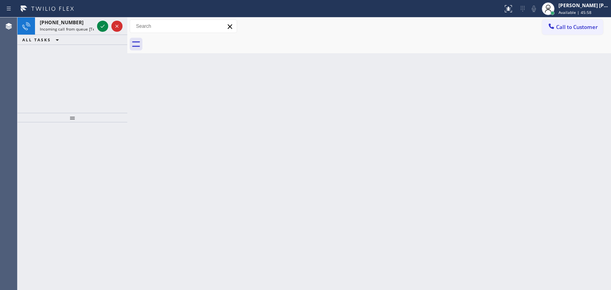
click at [421, 190] on div "Back to Dashboard Change Sender ID Customers Technicians Select a contact Outbo…" at bounding box center [369, 154] width 484 height 273
click at [58, 82] on div "[PHONE_NUMBER] Incoming call from queue [Test] All ALL TASKS ALL TASKS ACTIVE T…" at bounding box center [73, 65] width 110 height 95
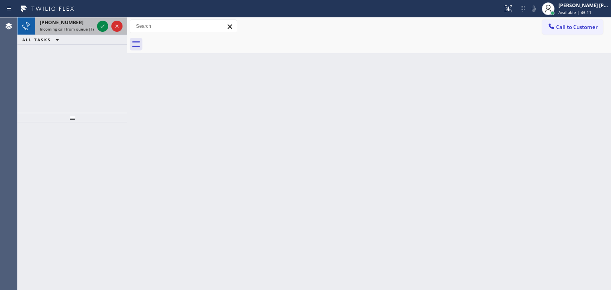
click at [109, 34] on div at bounding box center [109, 27] width 29 height 18
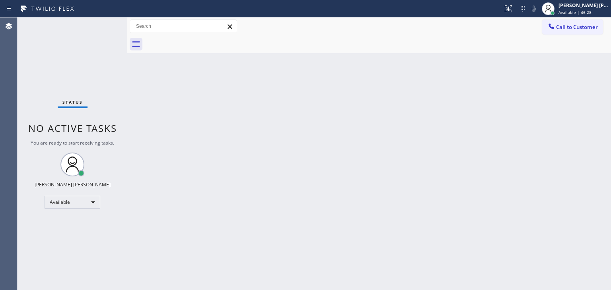
click at [374, 194] on div "Back to Dashboard Change Sender ID Customers Technicians Select a contact Outbo…" at bounding box center [369, 154] width 484 height 273
click at [591, 10] on span "Available | 46:43" at bounding box center [575, 13] width 33 height 6
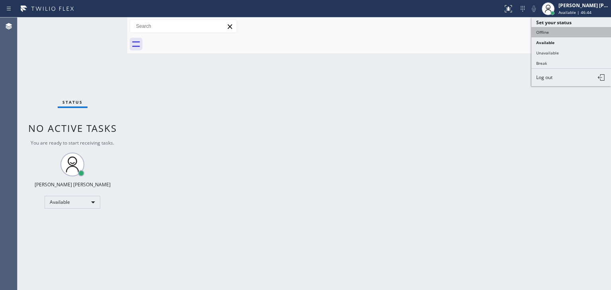
click at [560, 27] on button "Offline" at bounding box center [572, 32] width 80 height 10
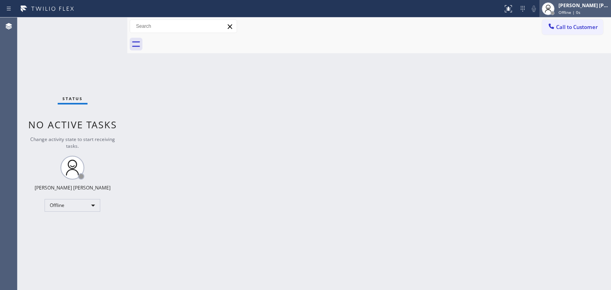
click at [599, 8] on div "[PERSON_NAME] [PERSON_NAME]" at bounding box center [584, 5] width 50 height 7
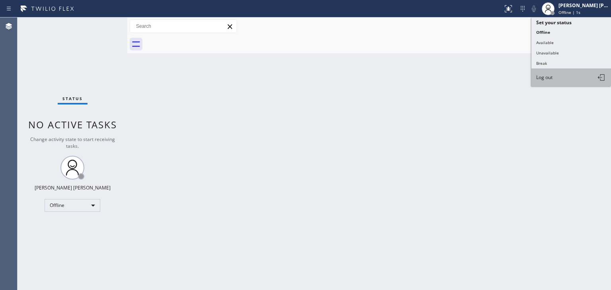
click at [544, 78] on span "Log out" at bounding box center [544, 77] width 16 height 7
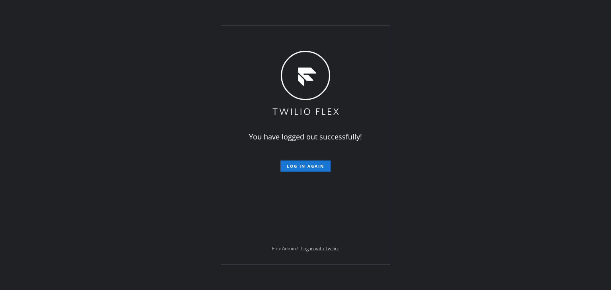
drag, startPoint x: 576, startPoint y: 94, endPoint x: 519, endPoint y: 53, distance: 70.1
click at [576, 94] on div "You have logged out successfully! Log in again Flex Admin? Log in with Twilio." at bounding box center [305, 145] width 611 height 290
drag, startPoint x: 576, startPoint y: 72, endPoint x: 526, endPoint y: 72, distance: 49.7
click at [576, 72] on div "You have logged out successfully! Log in again Flex Admin? Log in with Twilio." at bounding box center [305, 145] width 611 height 290
